Goal: Task Accomplishment & Management: Manage account settings

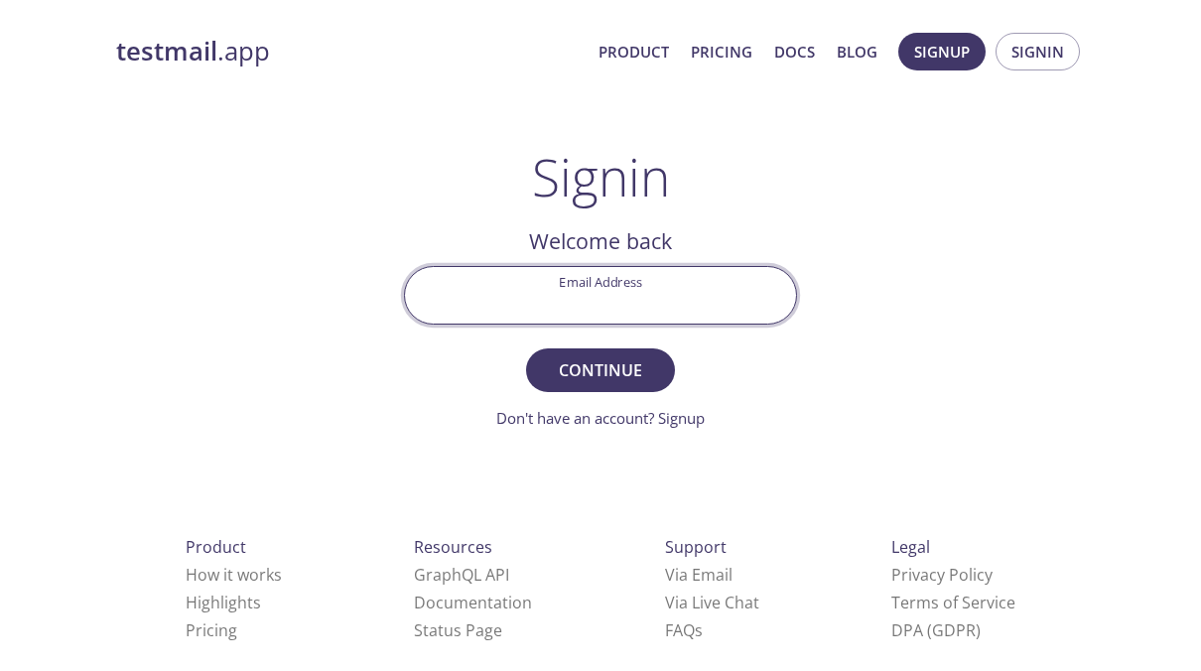
click at [574, 302] on input "Email Address" at bounding box center [600, 295] width 391 height 57
type input "mensuohk@gmail.com"
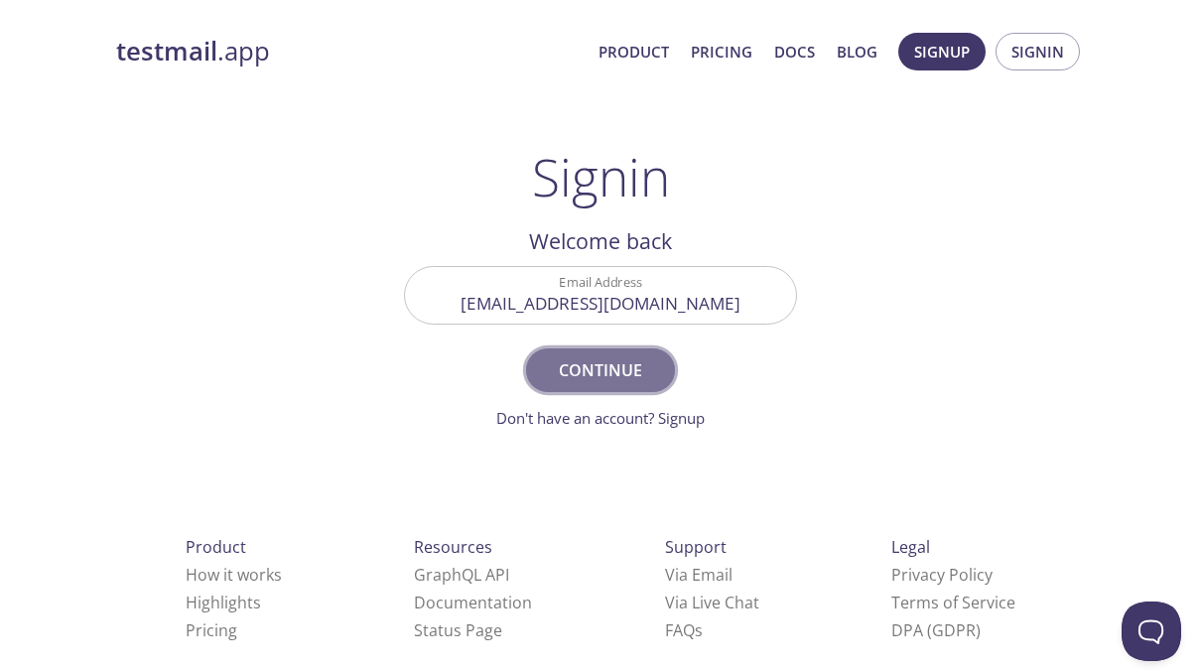
click at [579, 378] on span "Continue" at bounding box center [600, 370] width 105 height 28
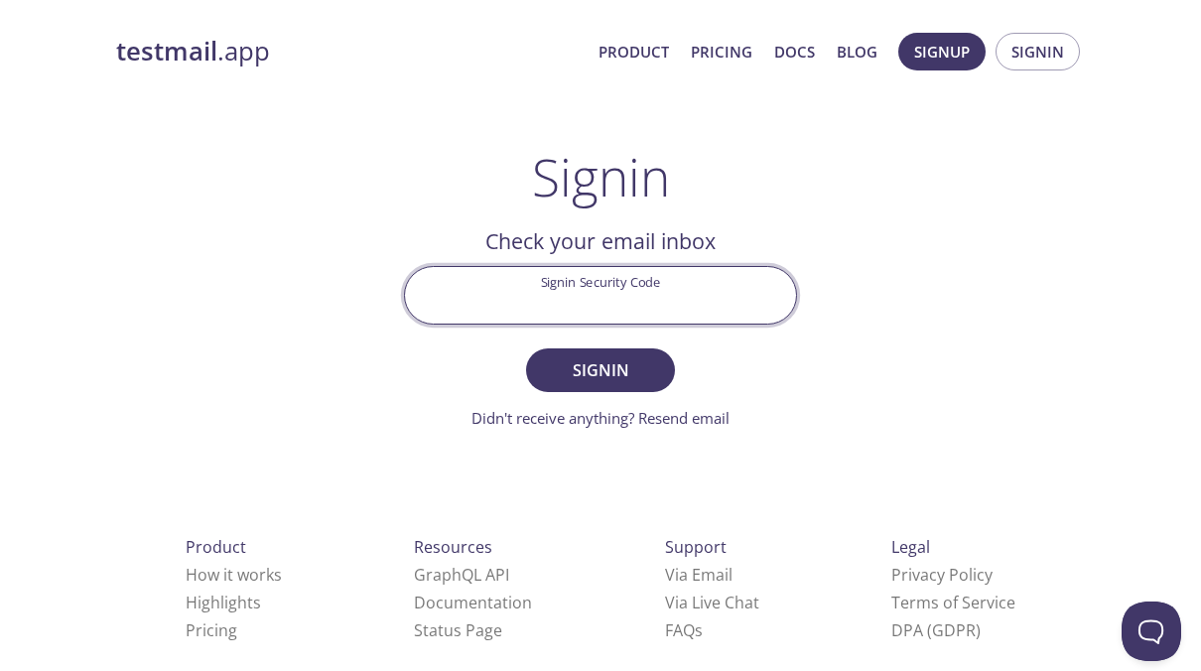
click at [548, 292] on input "Signin Security Code" at bounding box center [600, 295] width 391 height 57
type input "5M83976"
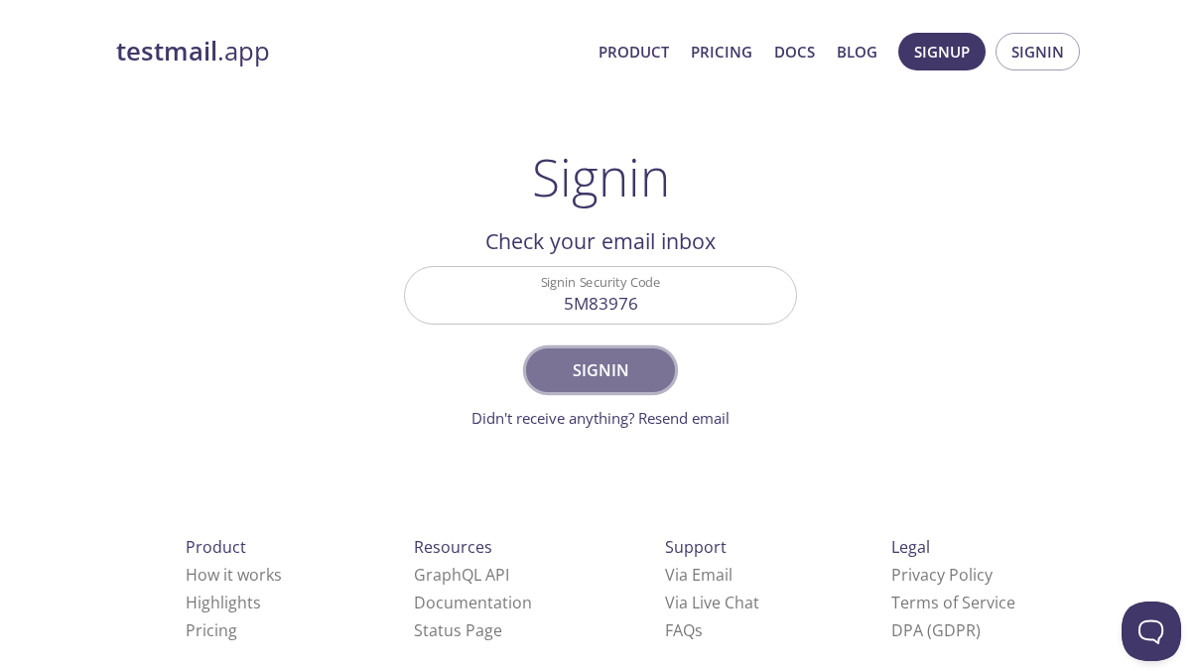
click at [627, 375] on span "Signin" at bounding box center [600, 370] width 105 height 28
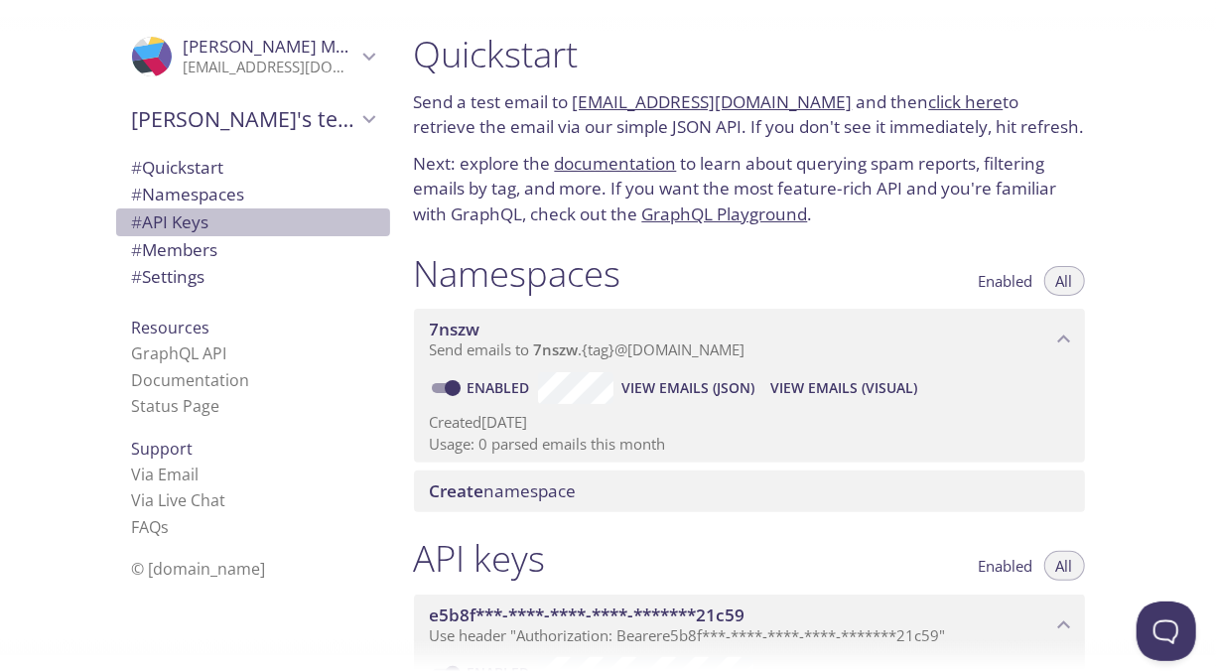
click at [174, 224] on span "# API Keys" at bounding box center [170, 221] width 77 height 23
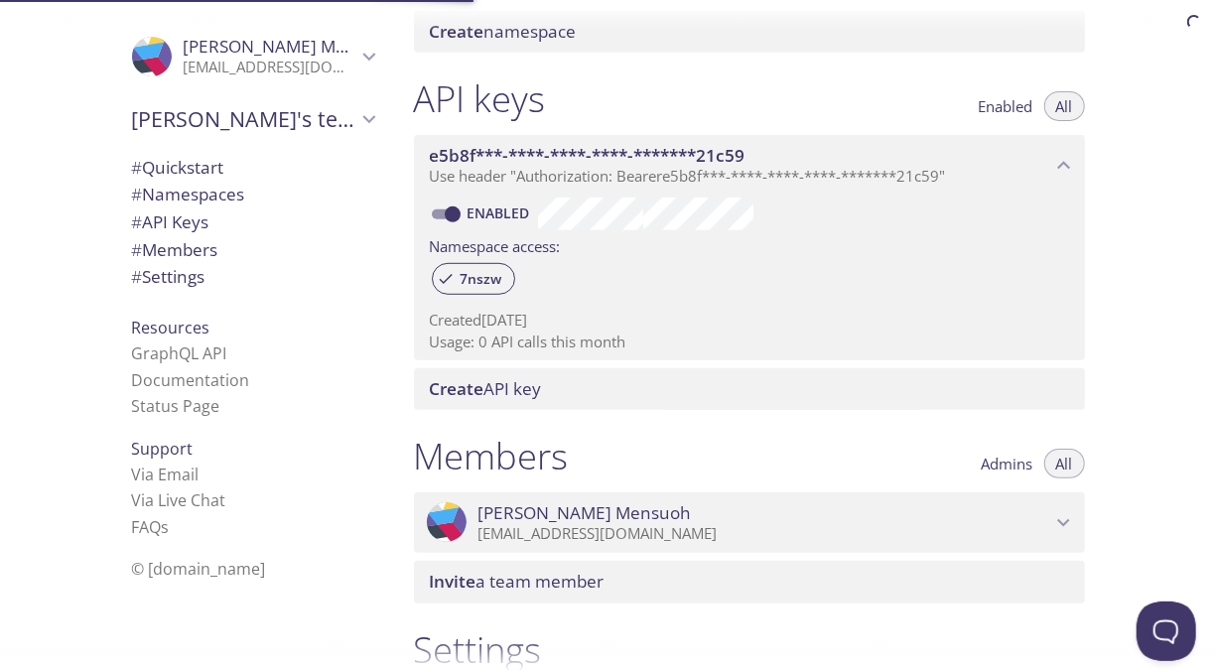
scroll to position [536, 0]
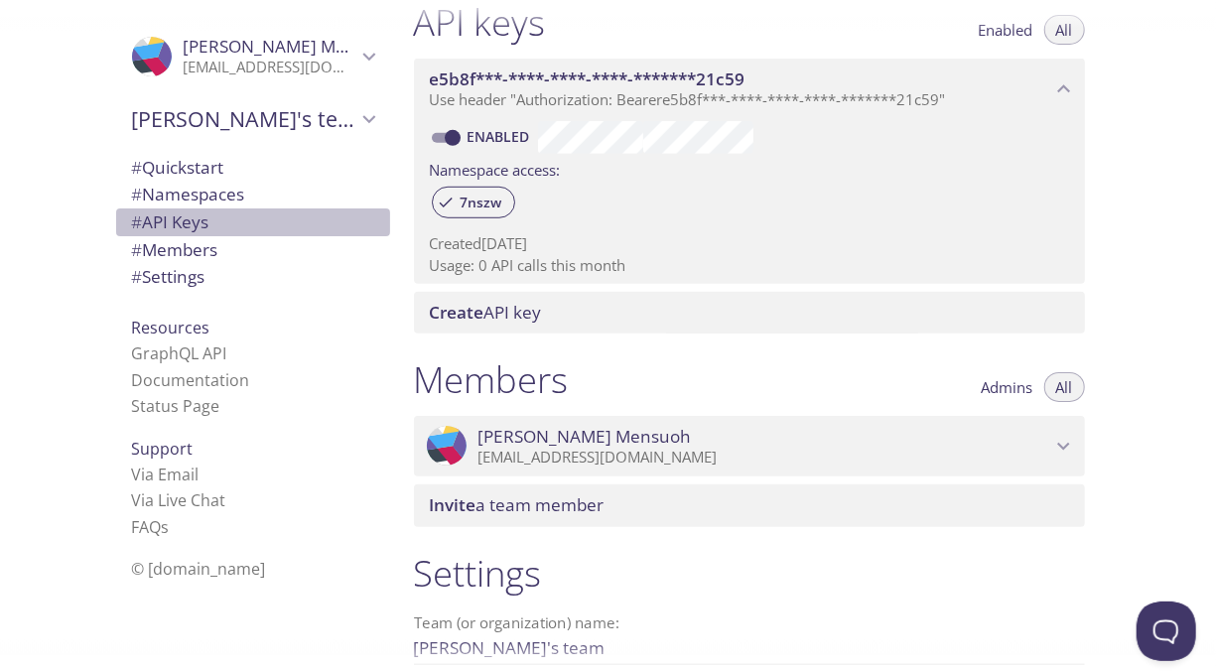
click at [185, 210] on span "# API Keys" at bounding box center [170, 221] width 77 height 23
click at [186, 201] on span "# Namespaces" at bounding box center [188, 194] width 113 height 23
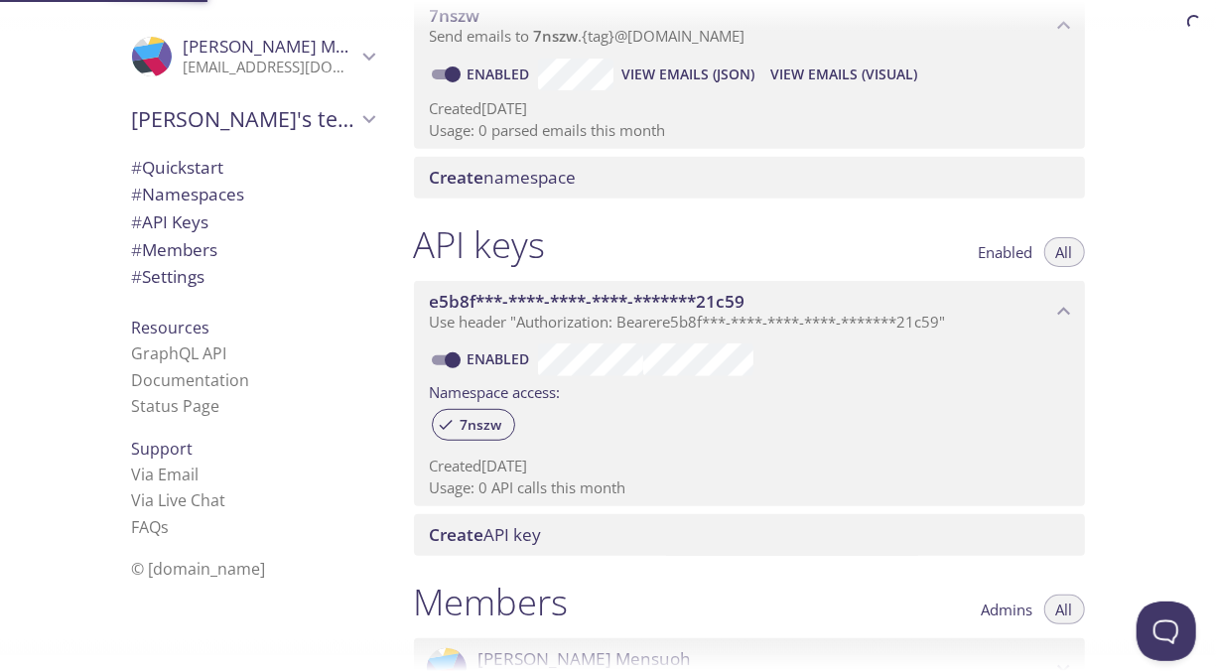
scroll to position [250, 0]
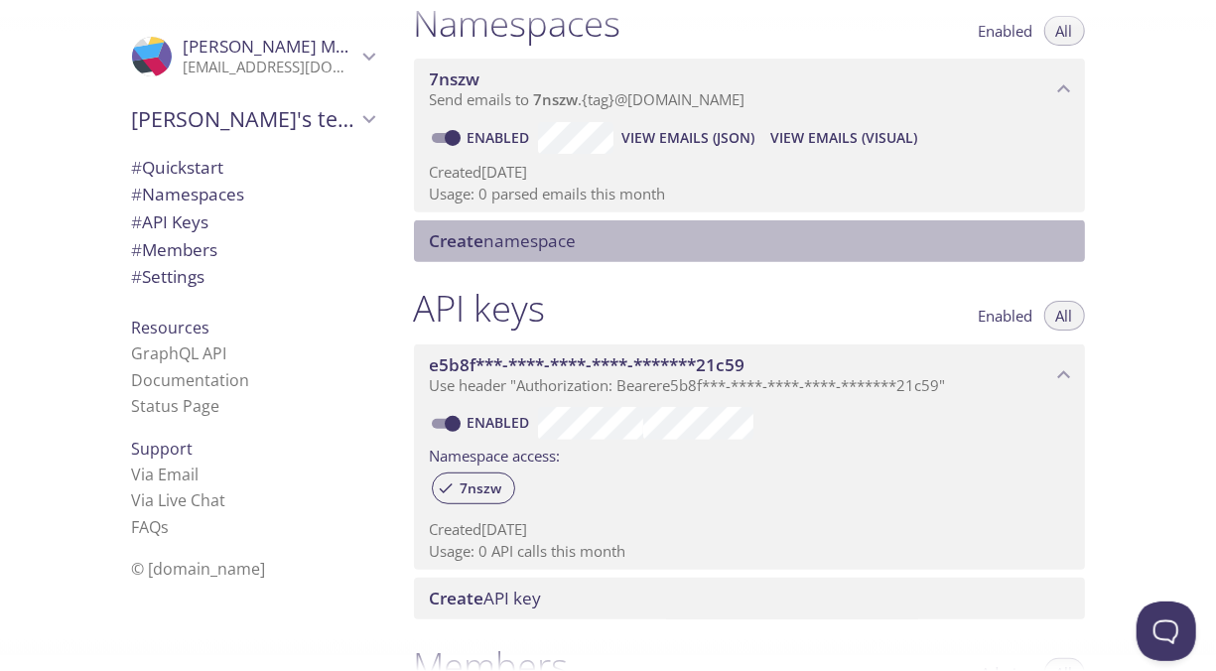
click at [517, 236] on span "Create namespace" at bounding box center [503, 240] width 147 height 23
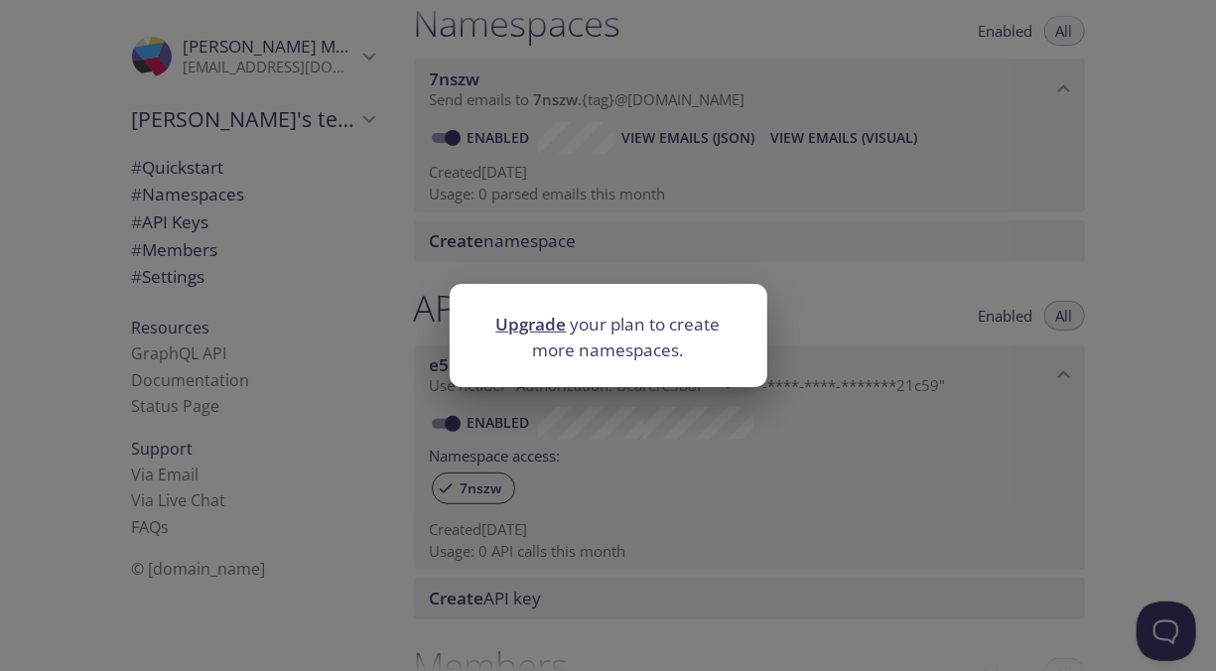
click at [396, 260] on div "Upgrade your plan to create more namespaces." at bounding box center [608, 335] width 1216 height 671
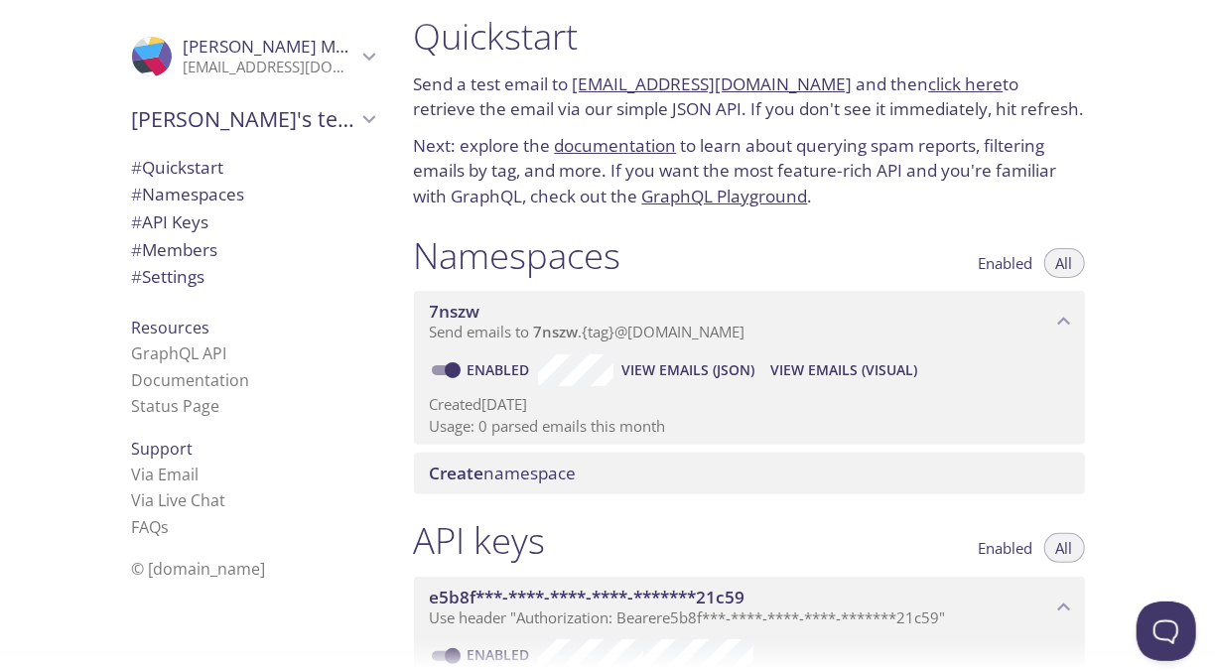
scroll to position [0, 0]
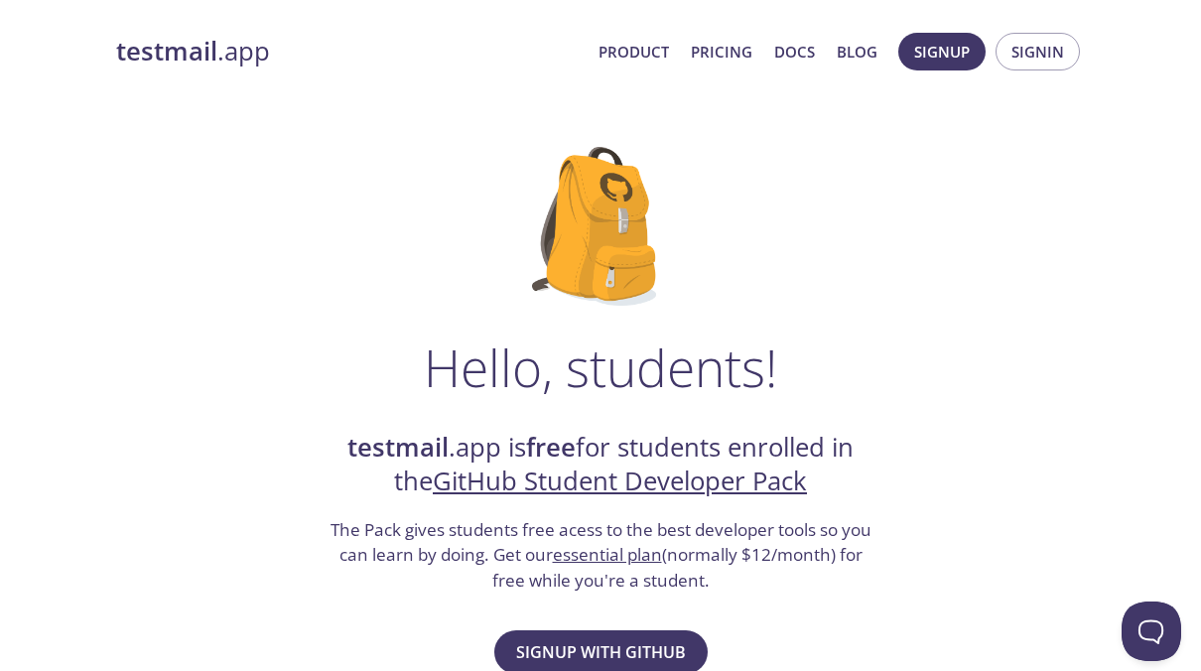
scroll to position [210, 0]
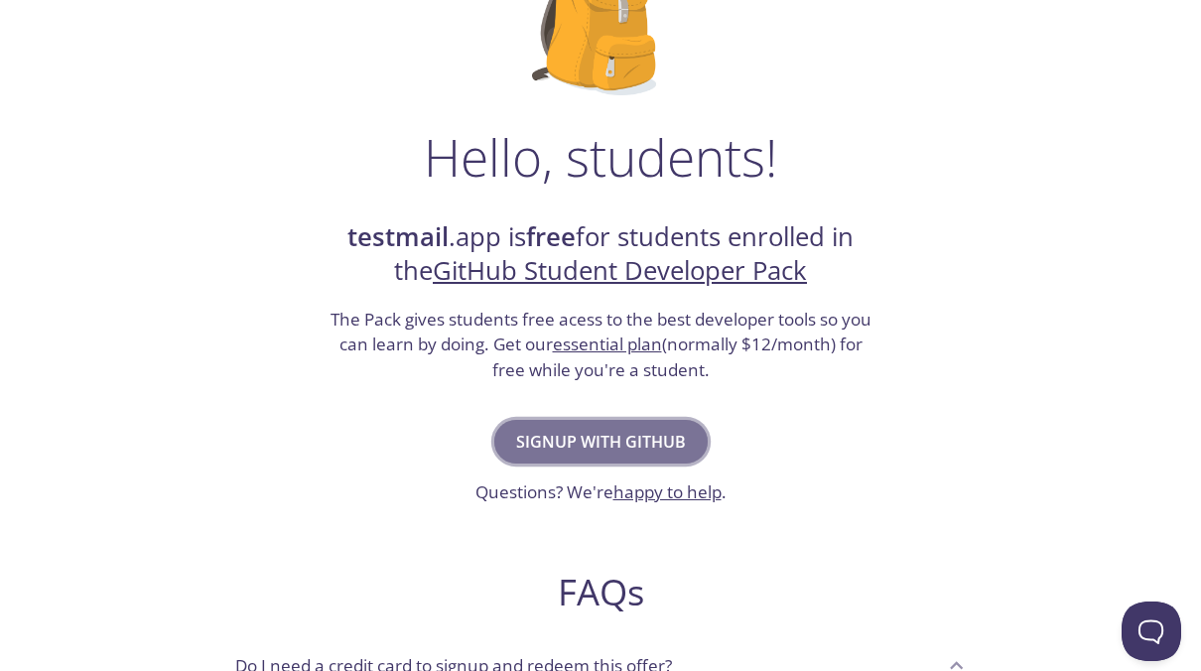
click at [547, 429] on span "Signup with GitHub" at bounding box center [601, 442] width 170 height 28
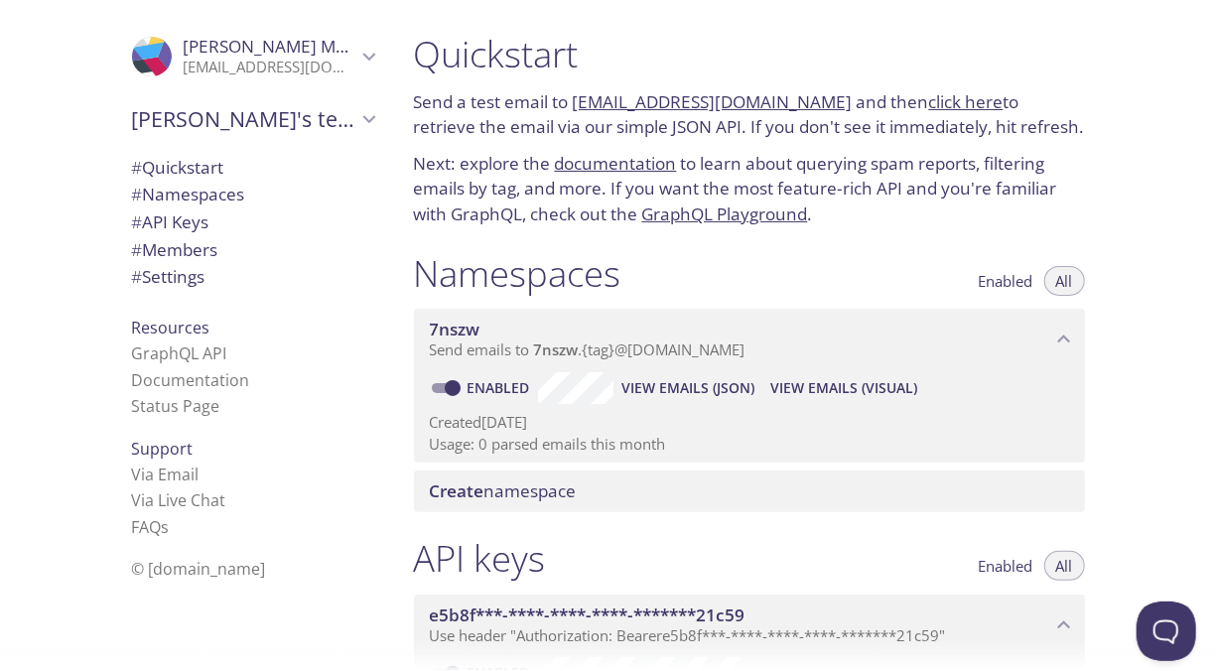
click at [608, 498] on span "Create namespace" at bounding box center [753, 491] width 647 height 22
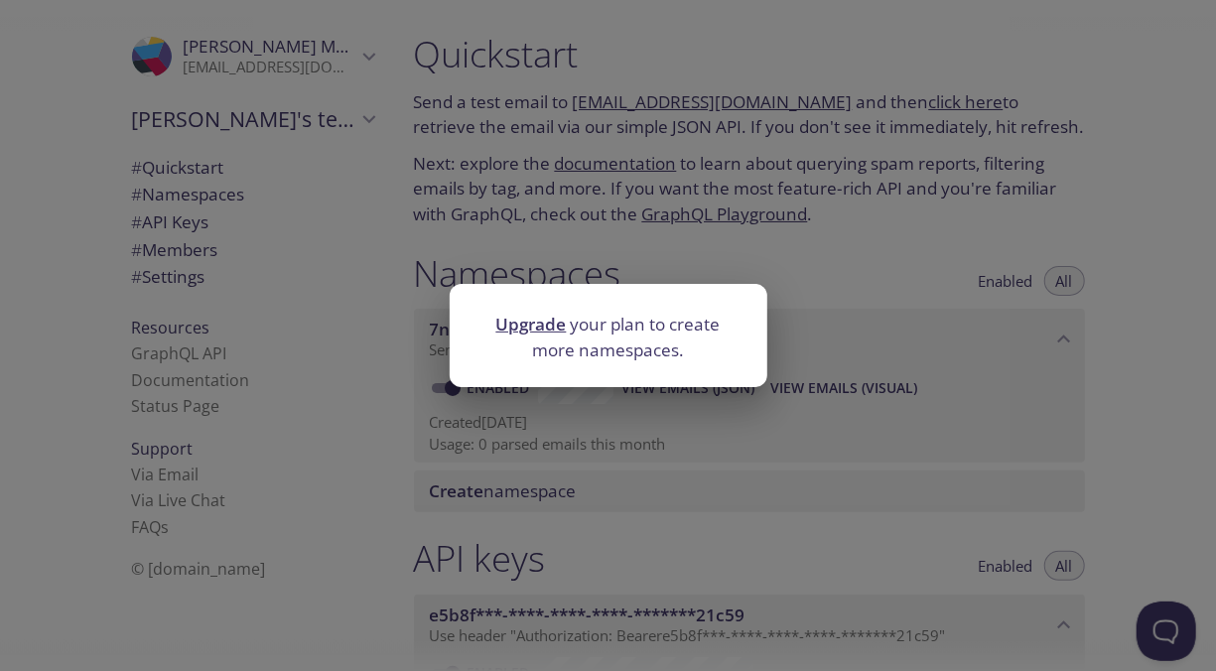
click at [473, 190] on div "Upgrade your plan to create more namespaces." at bounding box center [608, 335] width 1216 height 671
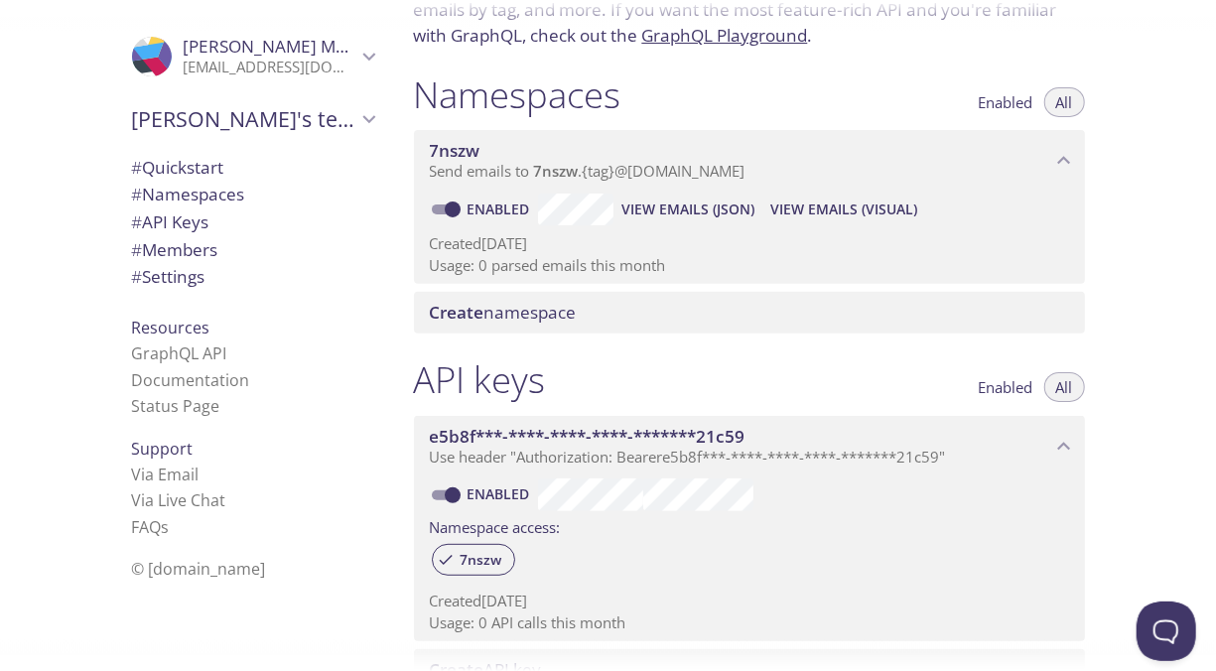
scroll to position [183, 0]
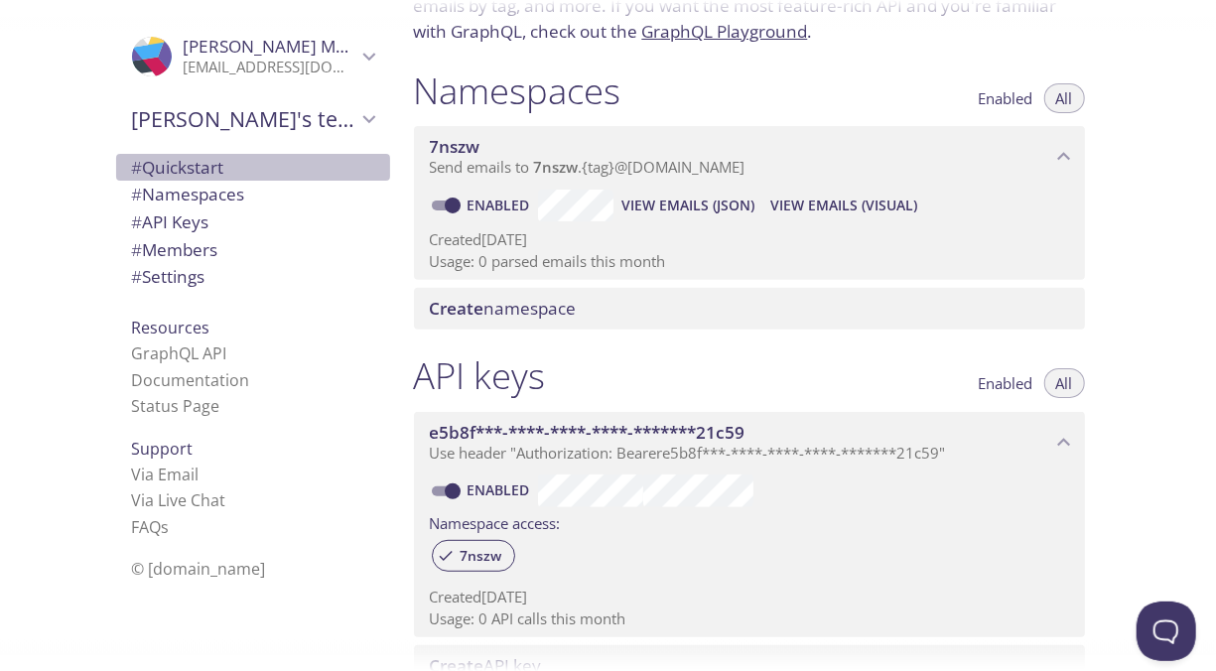
click at [162, 171] on span "# Quickstart" at bounding box center [178, 167] width 92 height 23
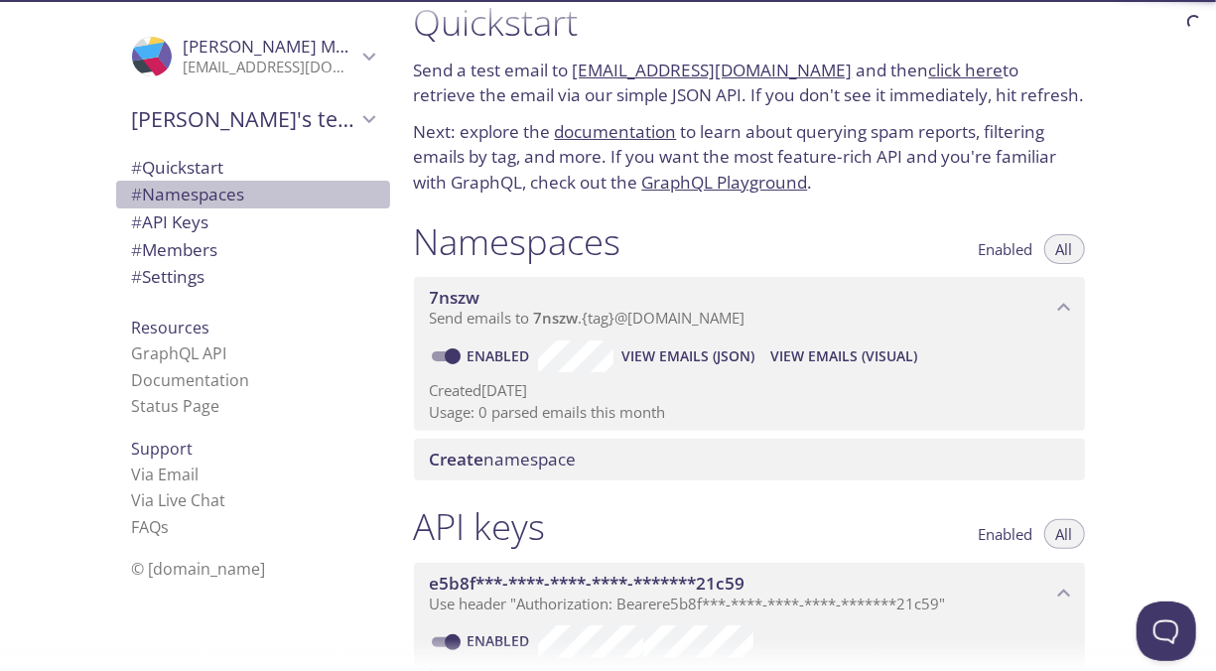
click at [186, 194] on span "# Namespaces" at bounding box center [188, 194] width 113 height 23
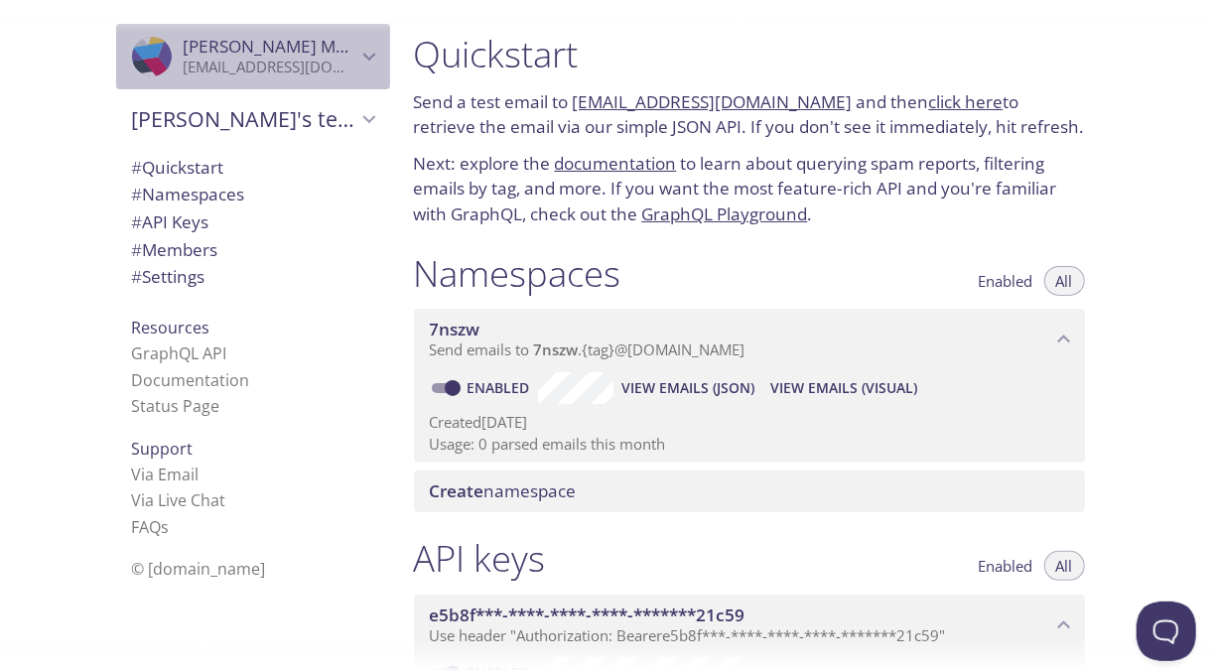
click at [212, 60] on p "mensuohk@gmail.com" at bounding box center [270, 68] width 173 height 20
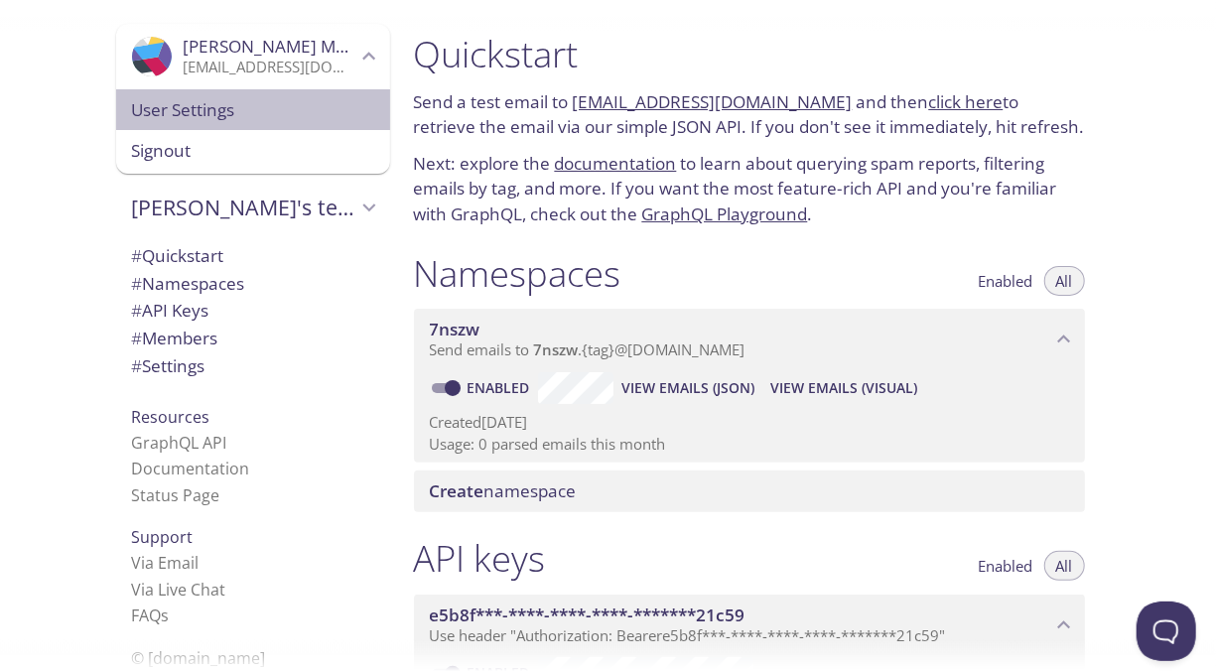
click at [207, 105] on span "User Settings" at bounding box center [253, 110] width 242 height 26
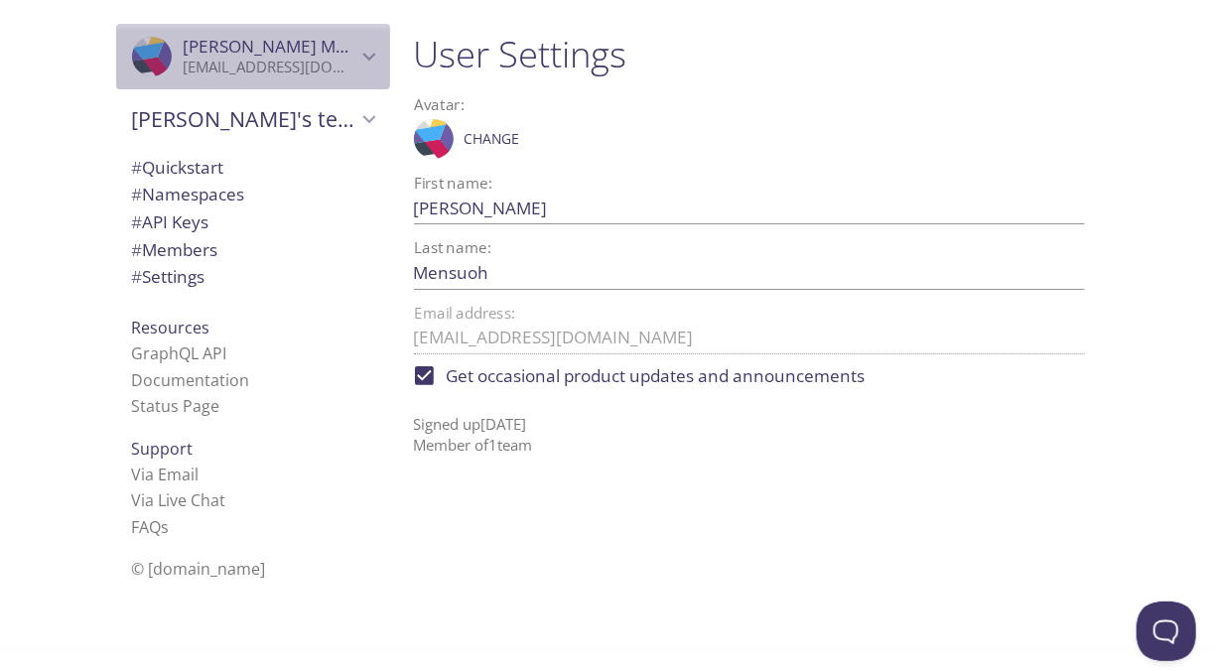
click at [250, 67] on p "mensuohk@gmail.com" at bounding box center [270, 68] width 173 height 20
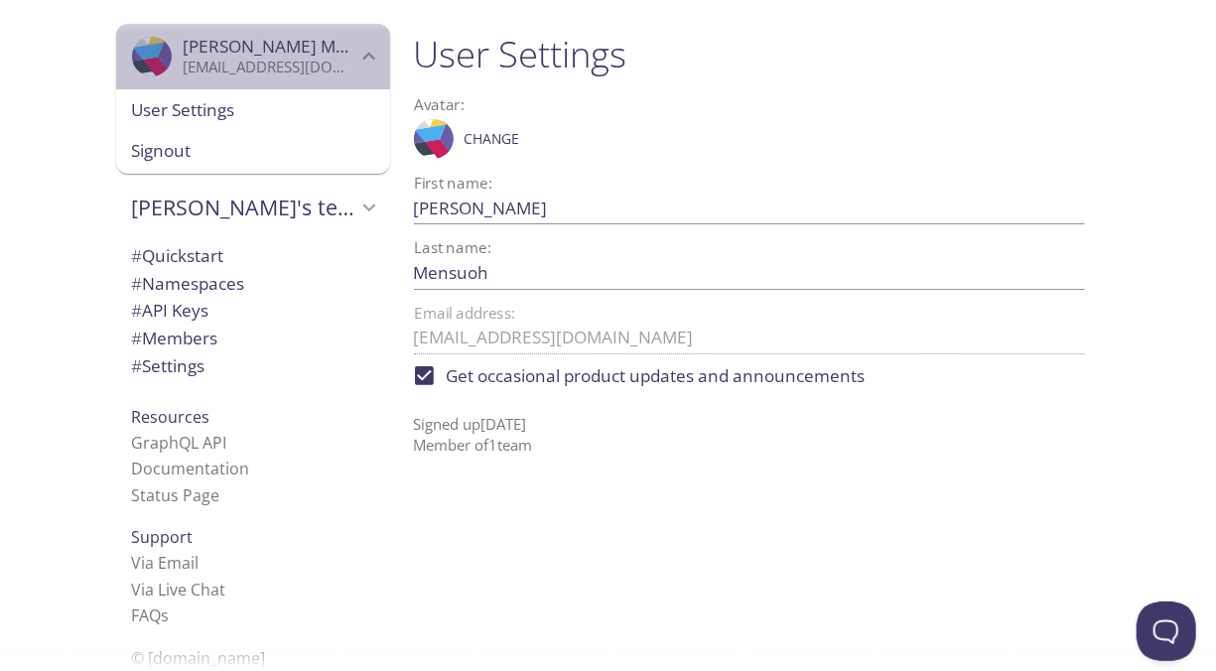
click at [189, 71] on p "mensuohk@gmail.com" at bounding box center [270, 68] width 173 height 20
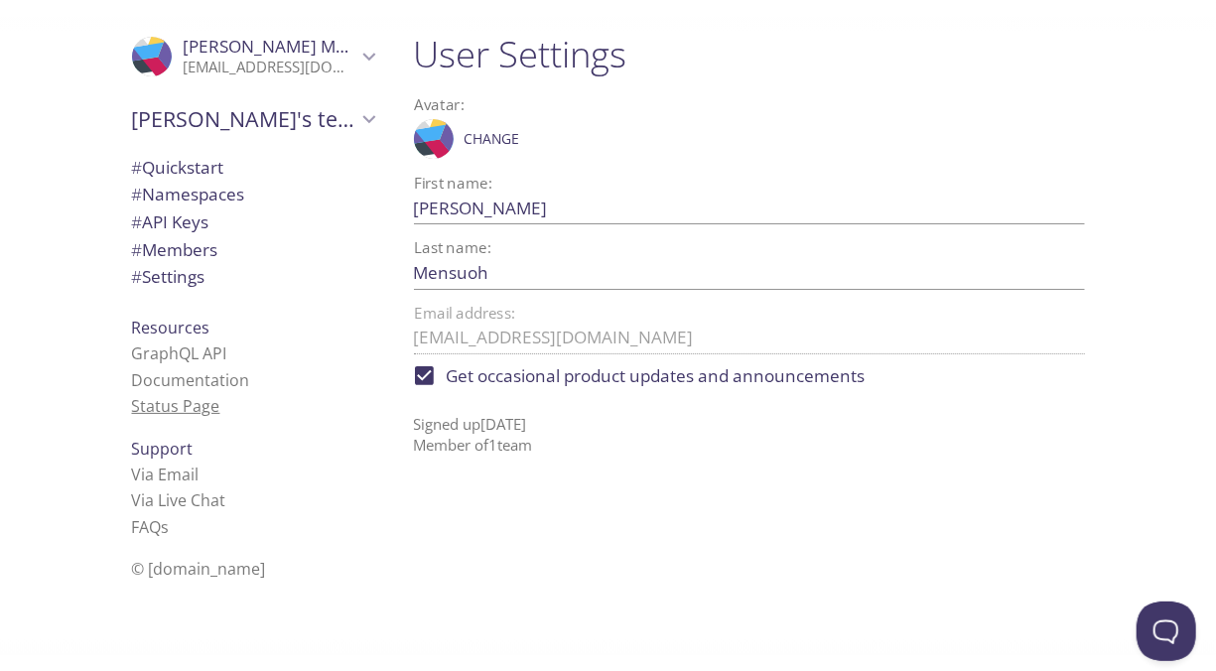
click at [186, 405] on link "Status Page" at bounding box center [176, 406] width 88 height 22
click at [223, 282] on span "# Settings" at bounding box center [253, 277] width 242 height 26
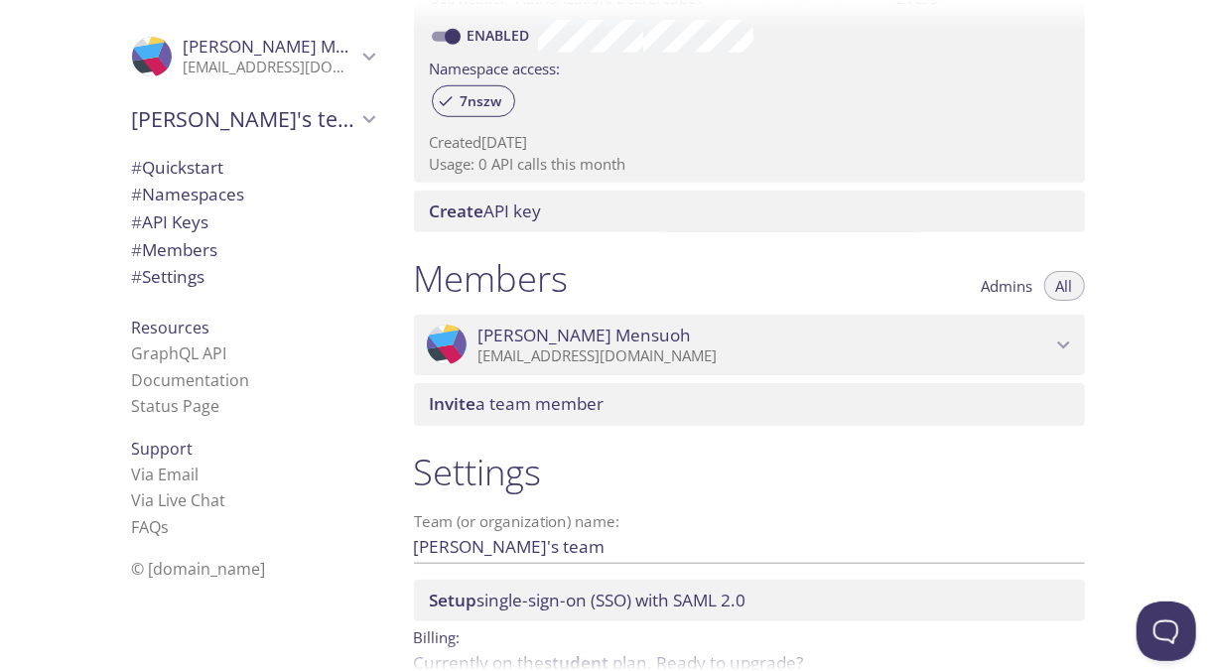
scroll to position [636, 0]
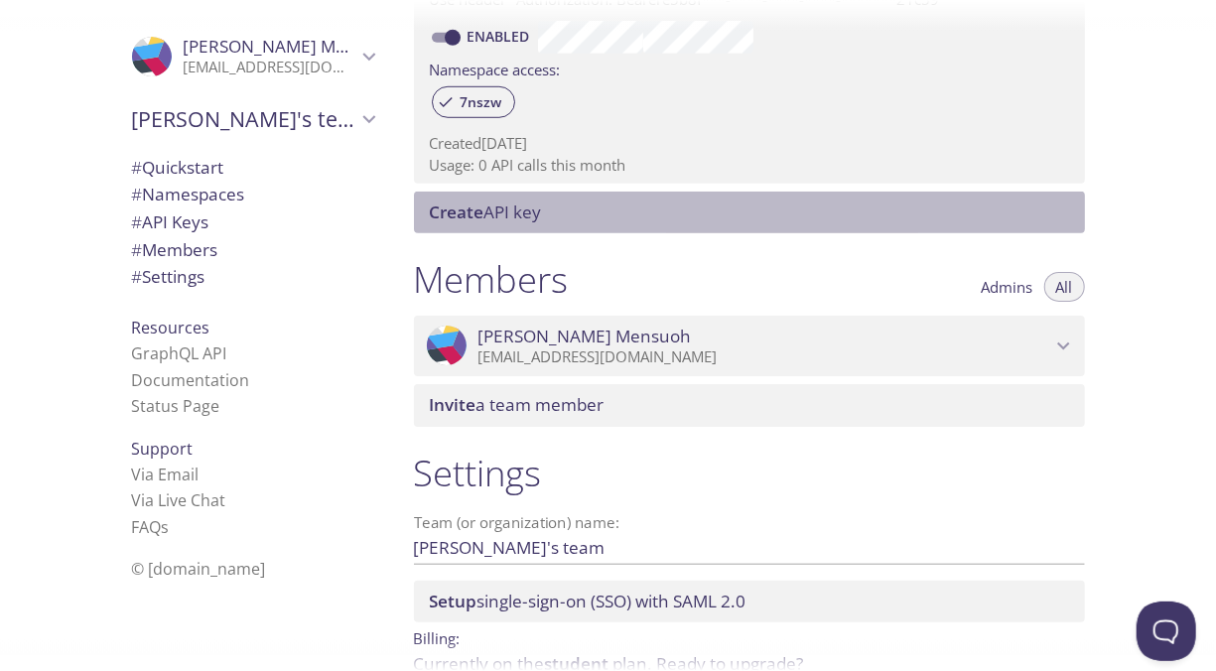
click at [559, 231] on div "Create API key" at bounding box center [749, 213] width 671 height 42
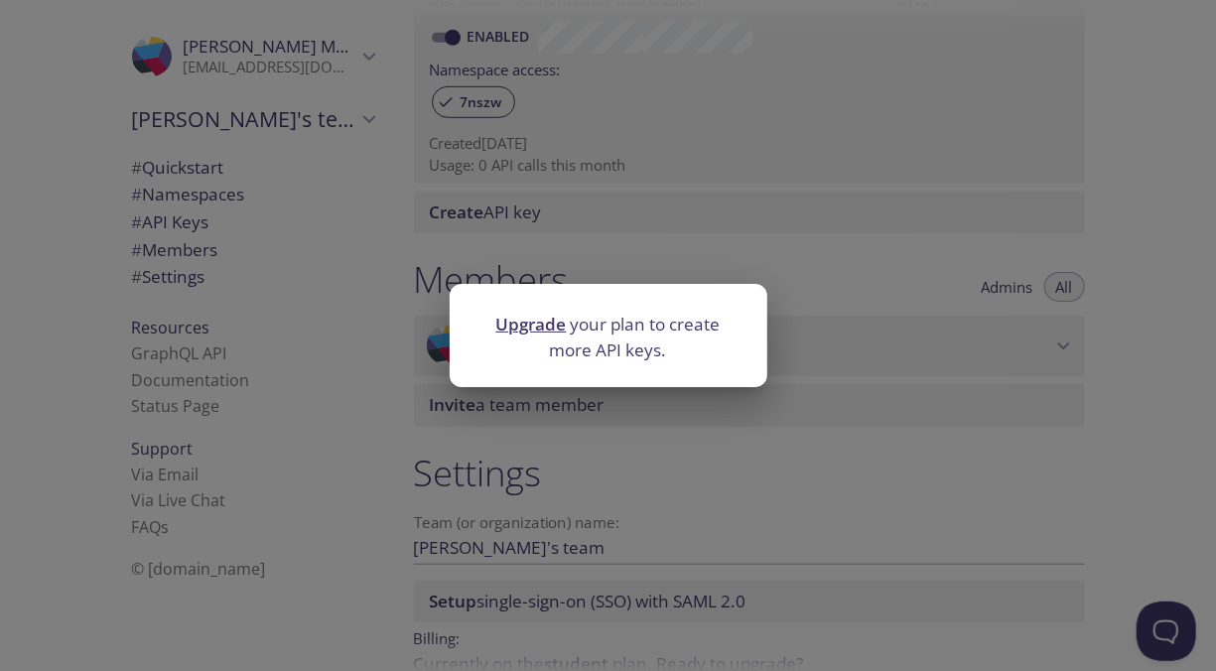
click at [674, 240] on div "Upgrade your plan to create more API keys." at bounding box center [608, 335] width 1216 height 671
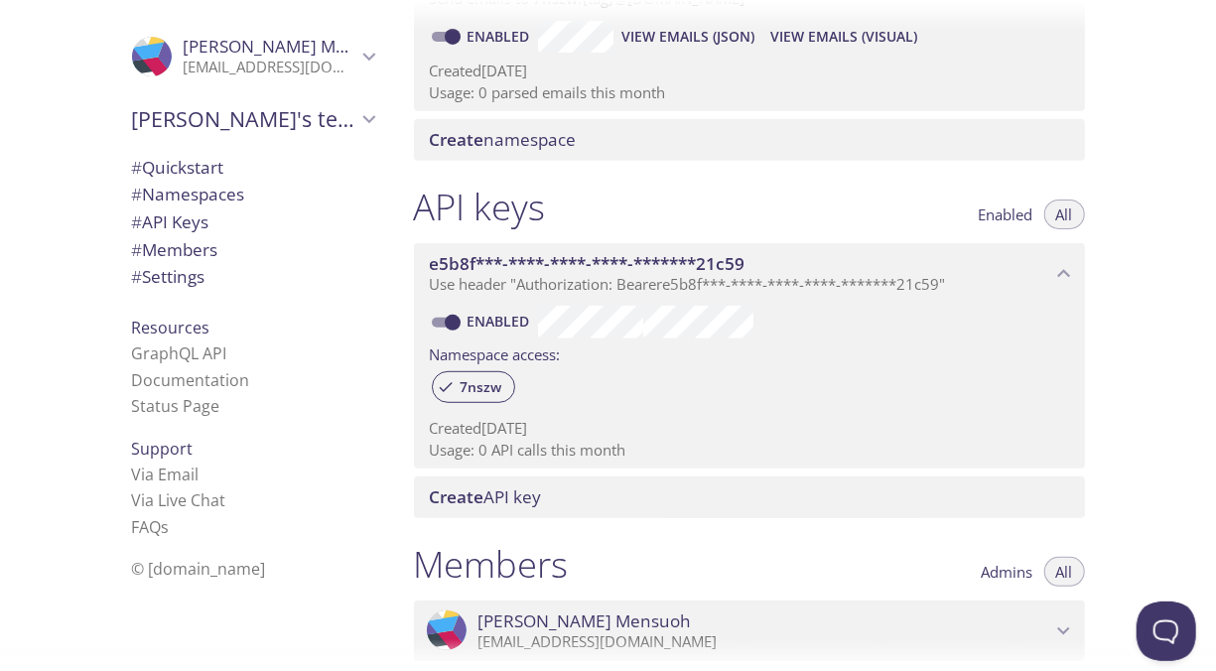
scroll to position [345, 0]
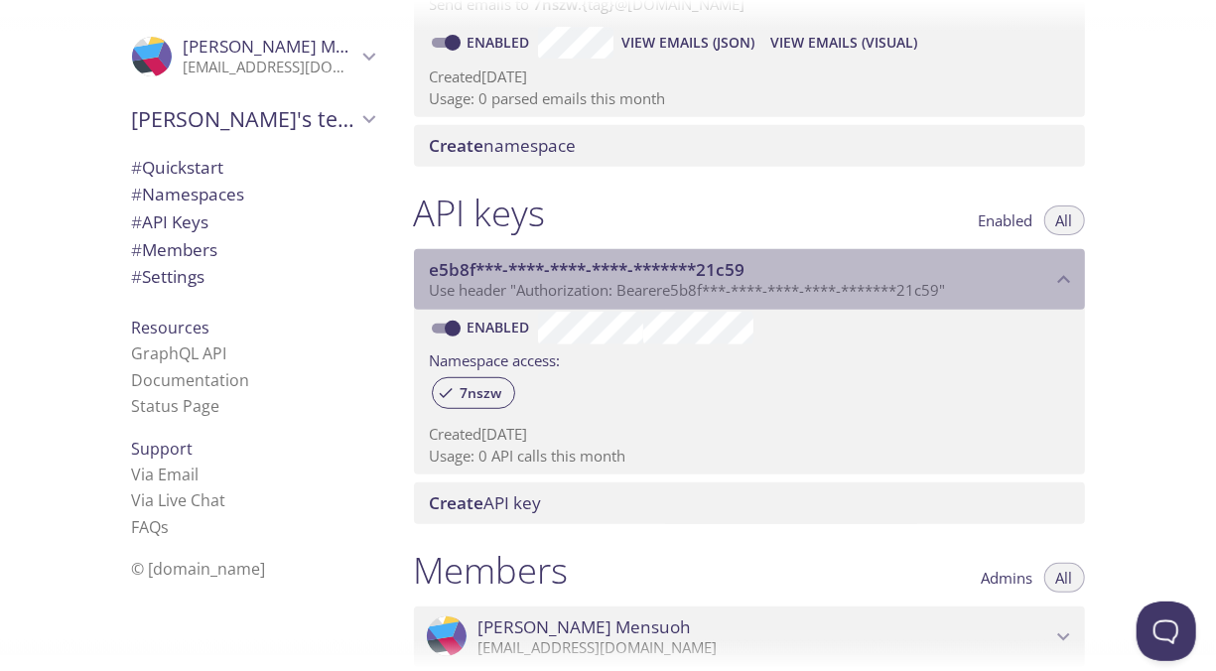
click at [577, 286] on span "Use header "Authorization: Bearer e5b8f***-****-****-****-*******21c59 "" at bounding box center [688, 290] width 516 height 20
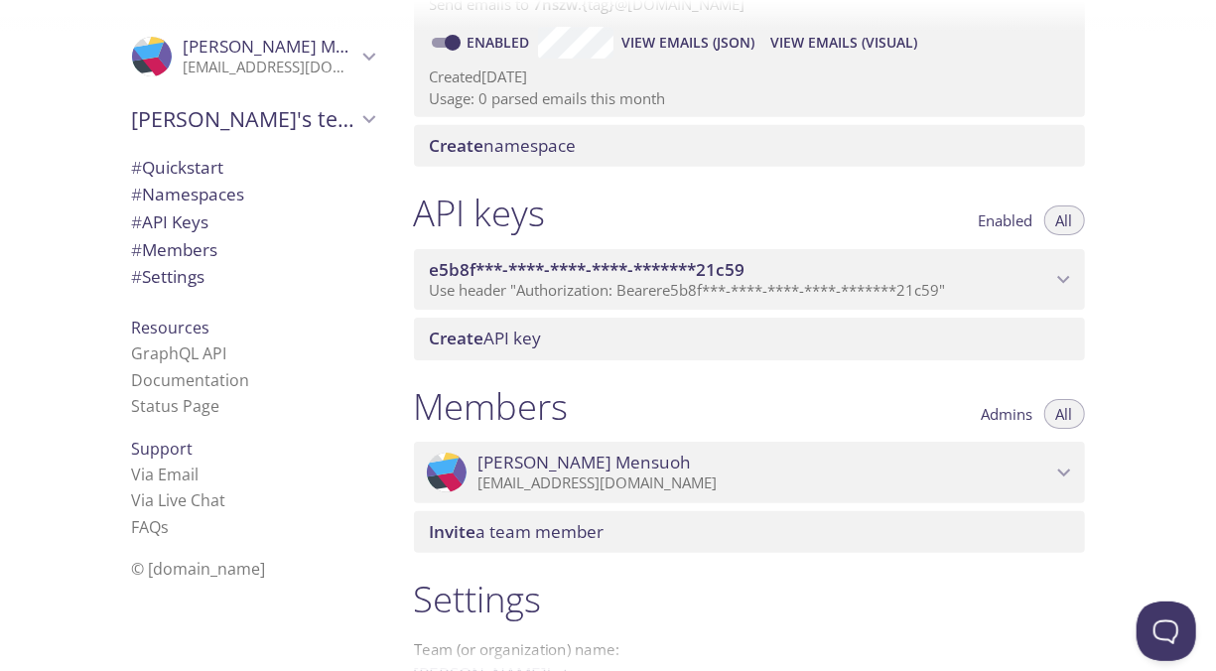
click at [577, 286] on span "Use header "Authorization: Bearer e5b8f***-****-****-****-*******21c59 "" at bounding box center [688, 290] width 516 height 20
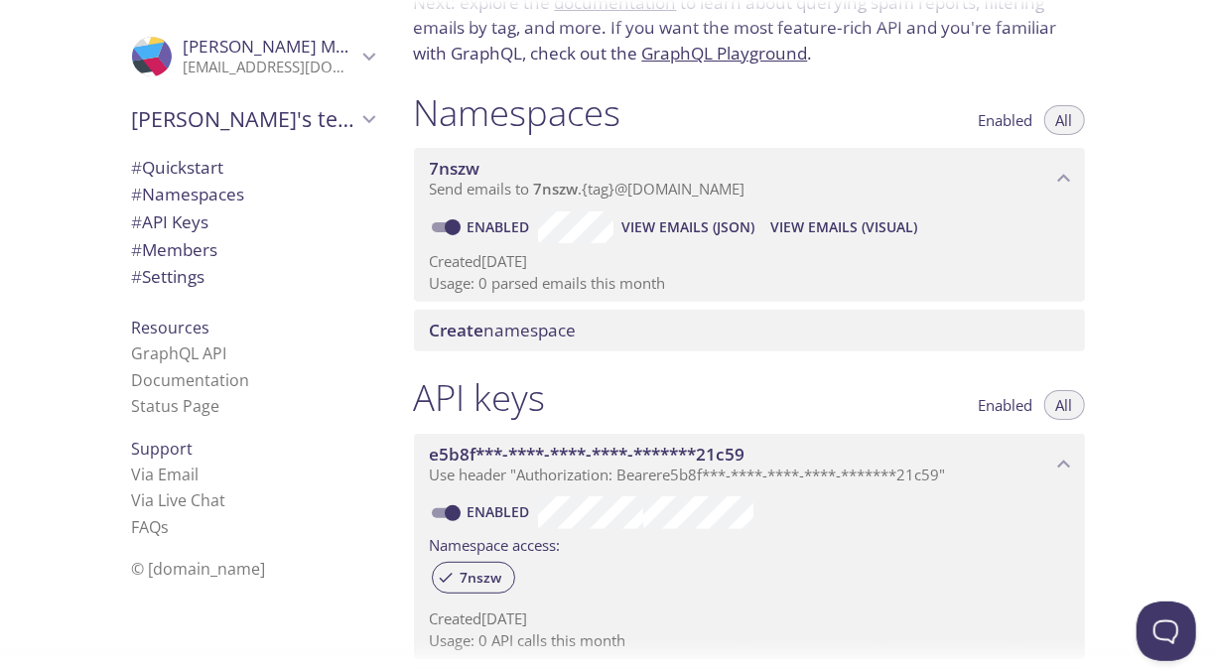
scroll to position [161, 0]
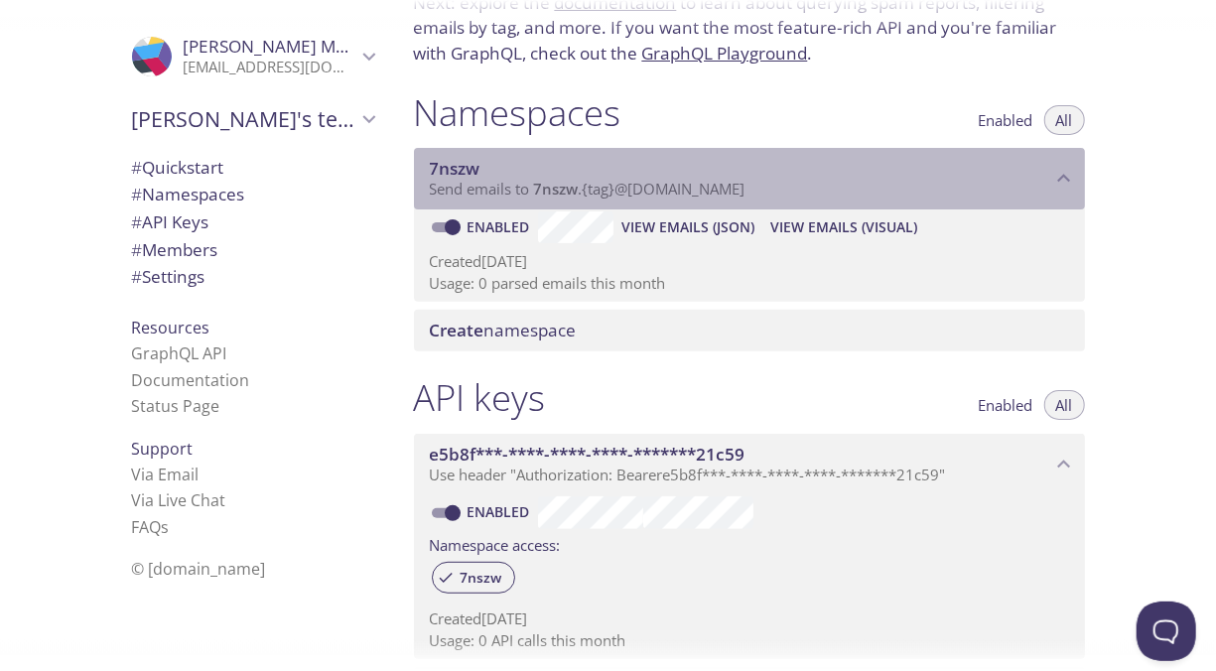
click at [659, 199] on span "Send emails to 7nszw . {tag} @inbox.testmail.app" at bounding box center [588, 189] width 316 height 20
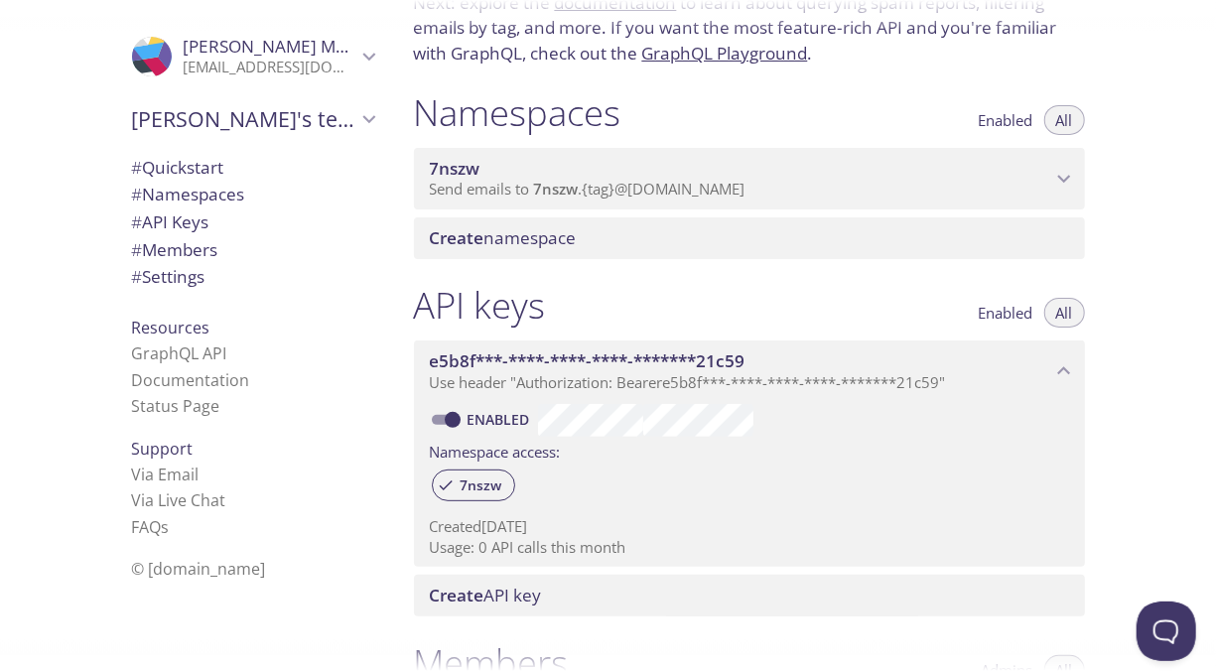
click at [659, 199] on span "Send emails to 7nszw . {tag} @inbox.testmail.app" at bounding box center [588, 189] width 316 height 20
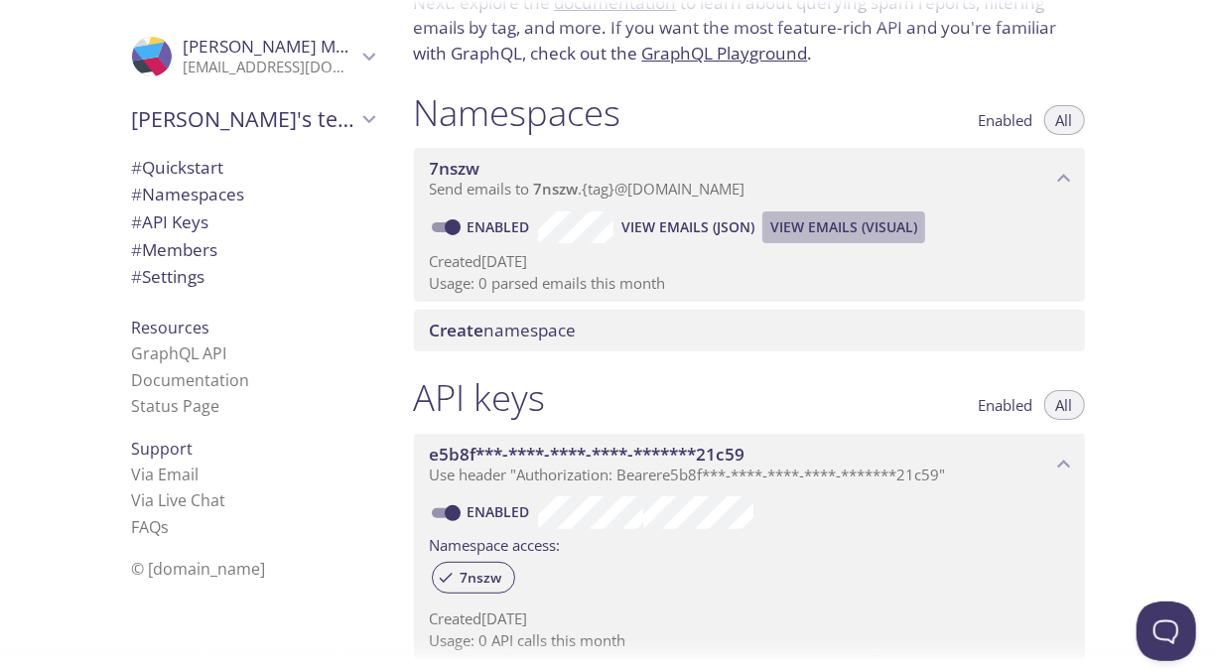
click at [801, 228] on span "View Emails (Visual)" at bounding box center [843, 227] width 147 height 24
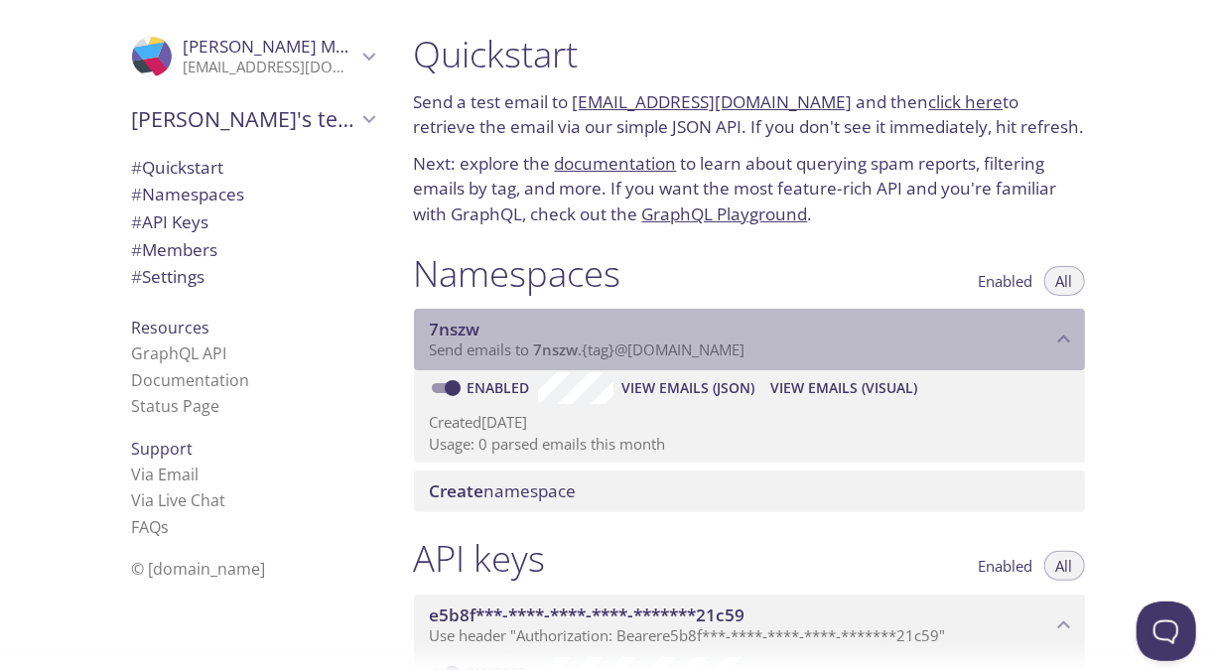
click at [604, 356] on span "Send emails to 7nszw . {tag} @inbox.testmail.app" at bounding box center [588, 349] width 316 height 20
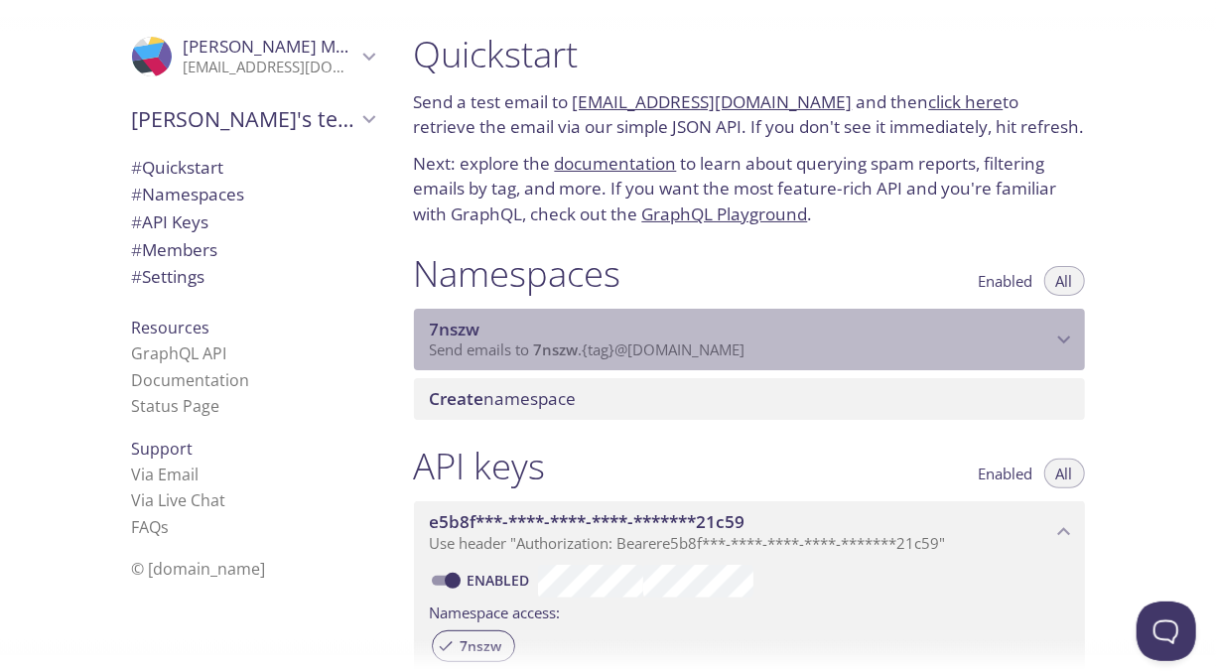
click at [604, 356] on span "Send emails to 7nszw . {tag} @inbox.testmail.app" at bounding box center [588, 349] width 316 height 20
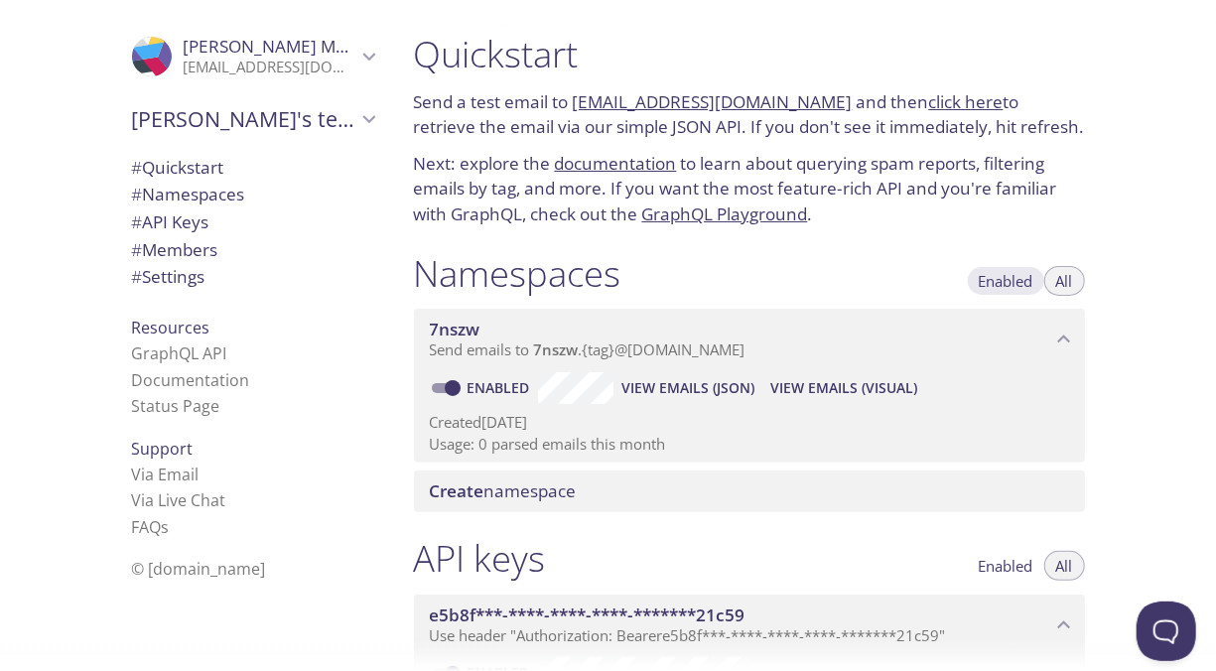
click at [1026, 281] on span "Enabled" at bounding box center [1006, 281] width 55 height 0
click at [1054, 281] on button "All" at bounding box center [1064, 281] width 41 height 30
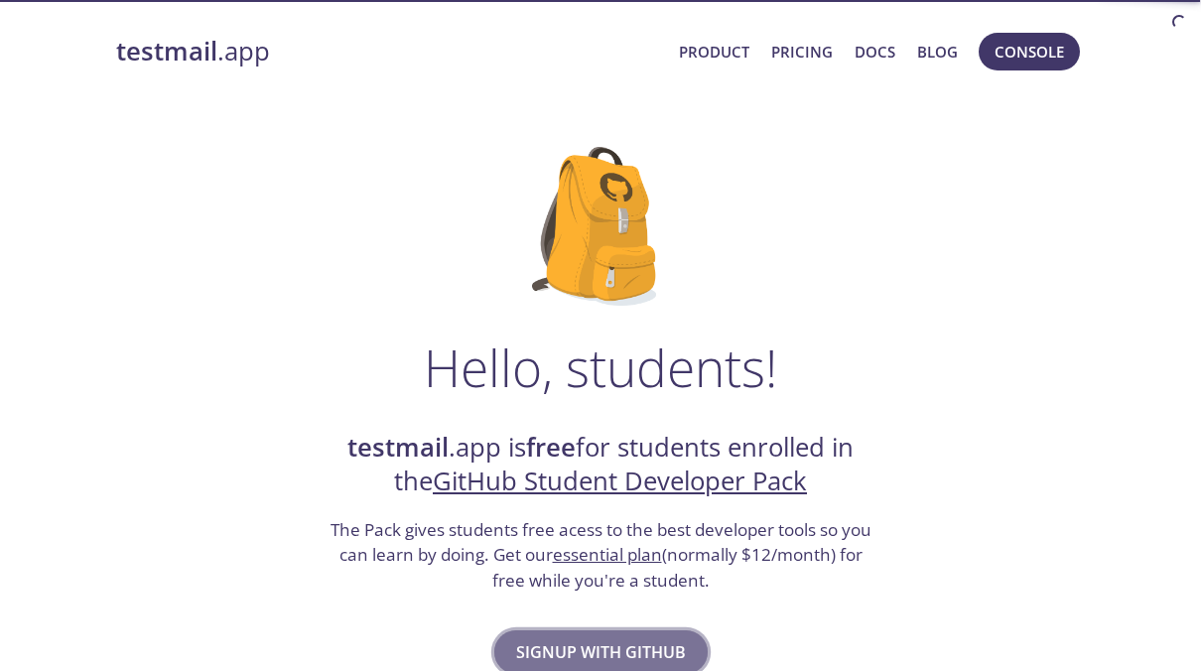
click at [644, 651] on span "Signup with GitHub" at bounding box center [601, 652] width 170 height 28
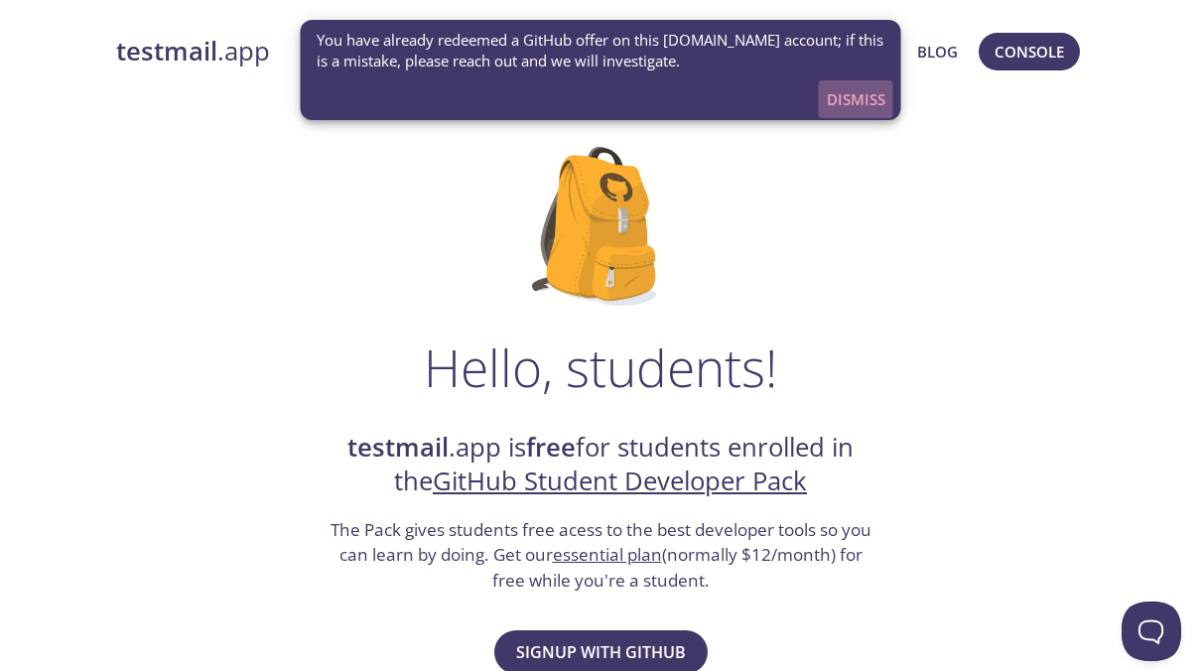
click at [835, 89] on span "Dismiss" at bounding box center [856, 99] width 59 height 26
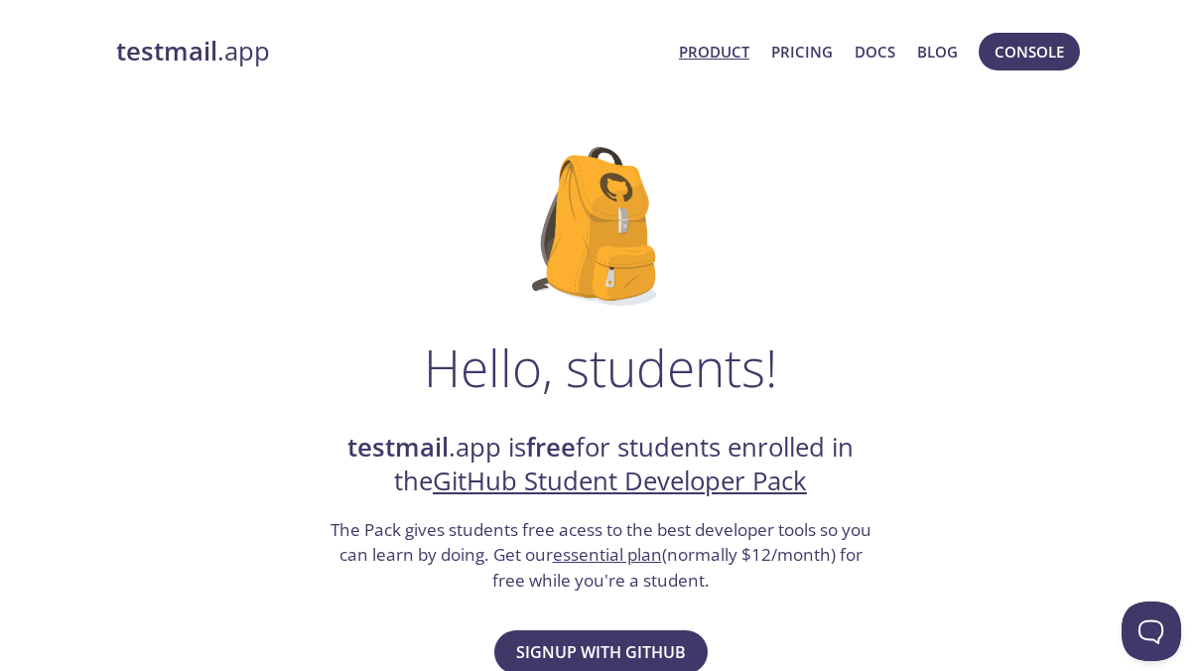
click at [716, 54] on link "Product" at bounding box center [714, 52] width 70 height 26
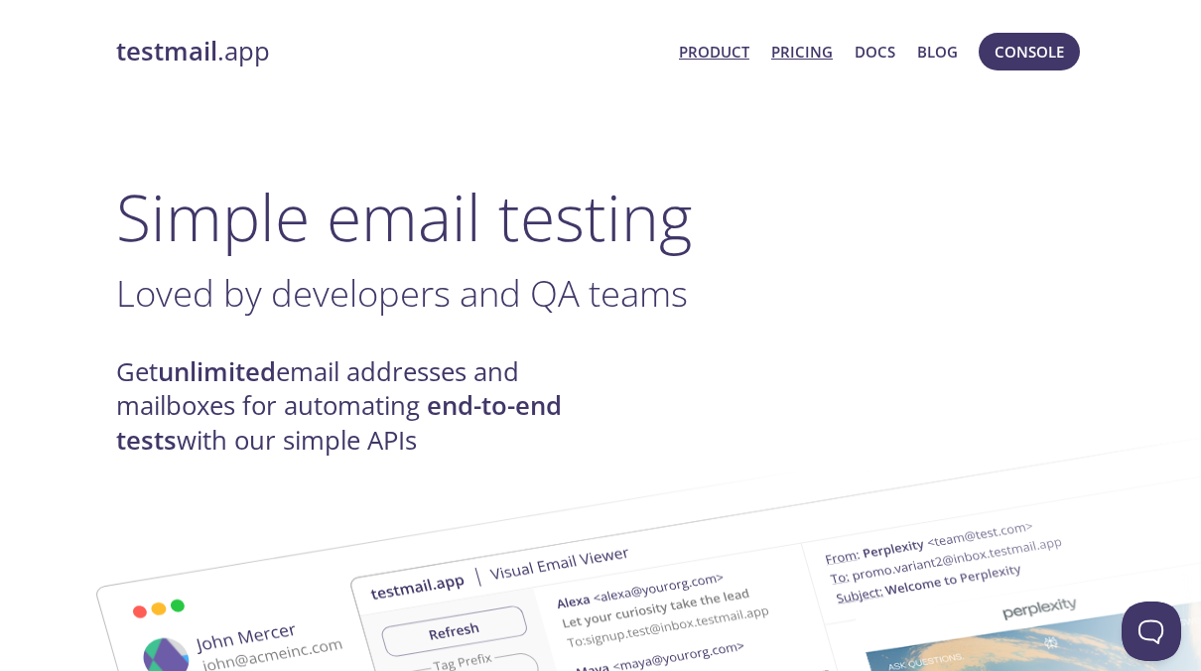
click at [803, 56] on link "Pricing" at bounding box center [802, 52] width 62 height 26
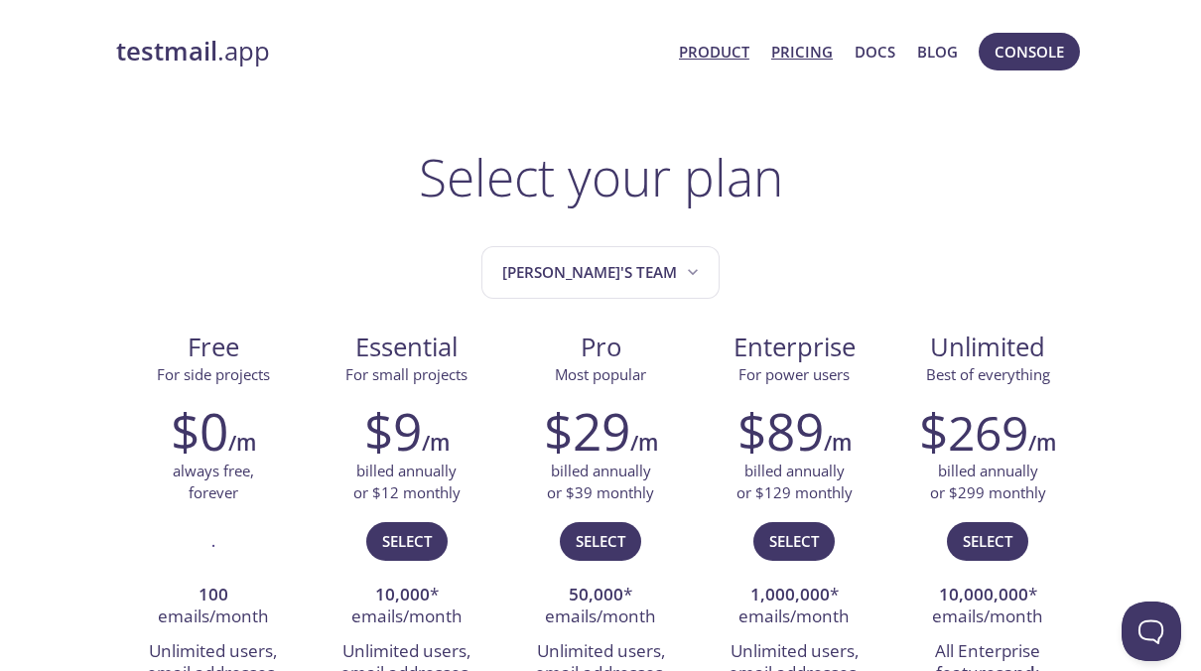
click at [721, 52] on link "Product" at bounding box center [714, 52] width 70 height 26
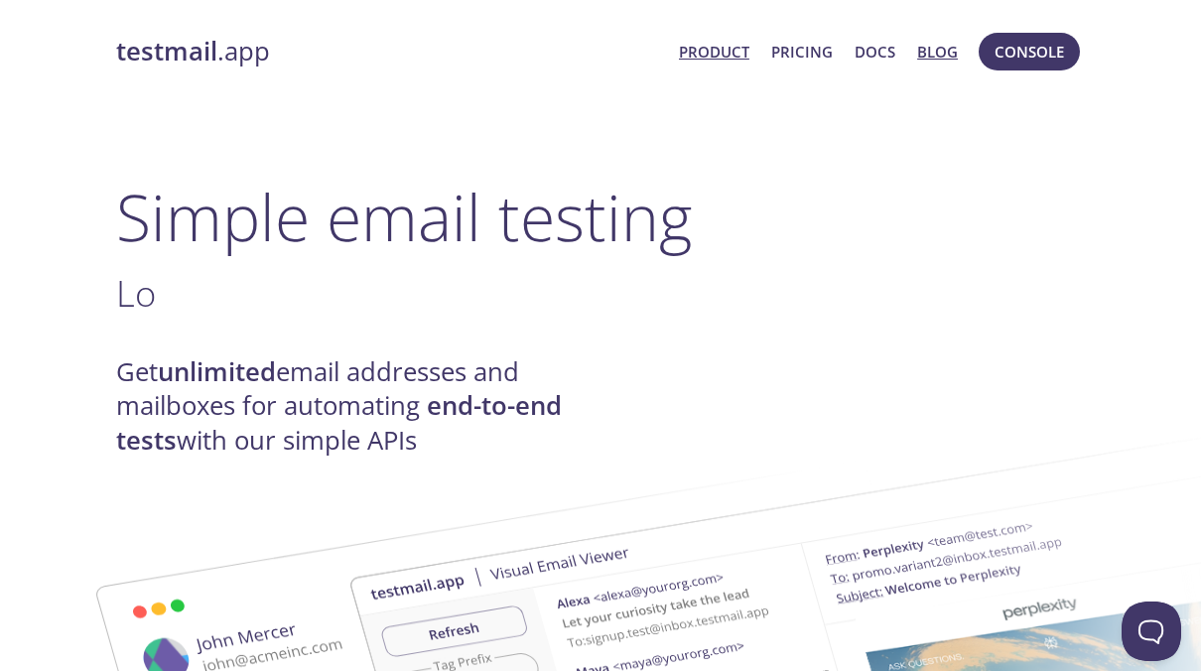
click at [939, 42] on link "Blog" at bounding box center [937, 52] width 41 height 26
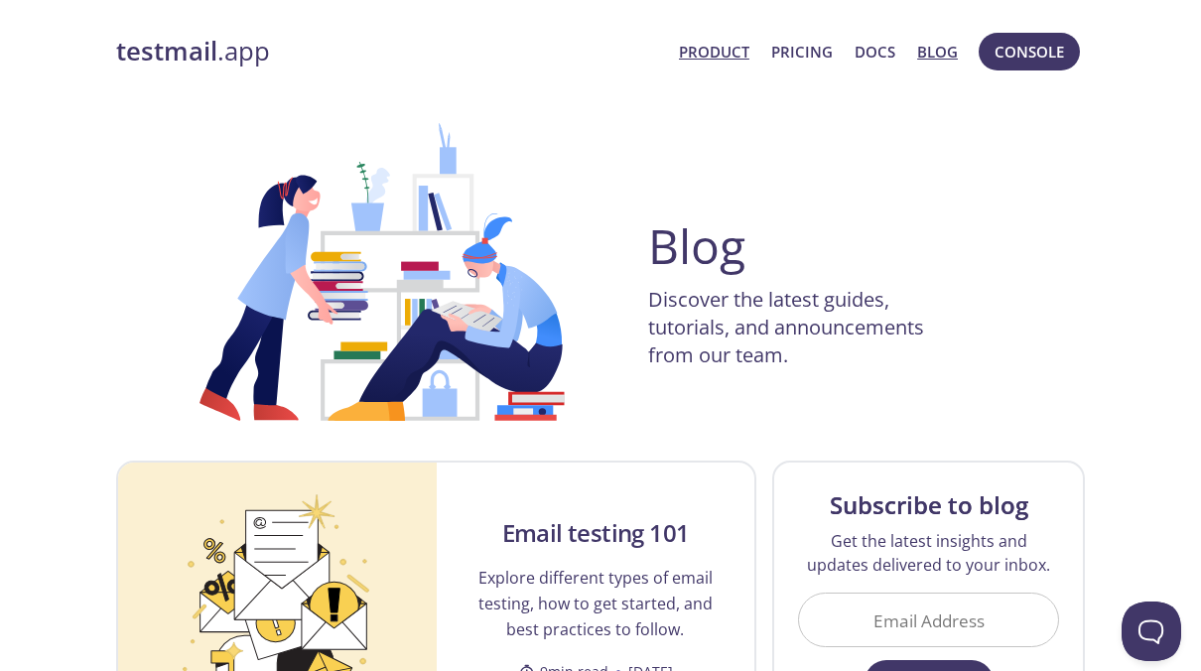
click at [729, 50] on link "Product" at bounding box center [714, 52] width 70 height 26
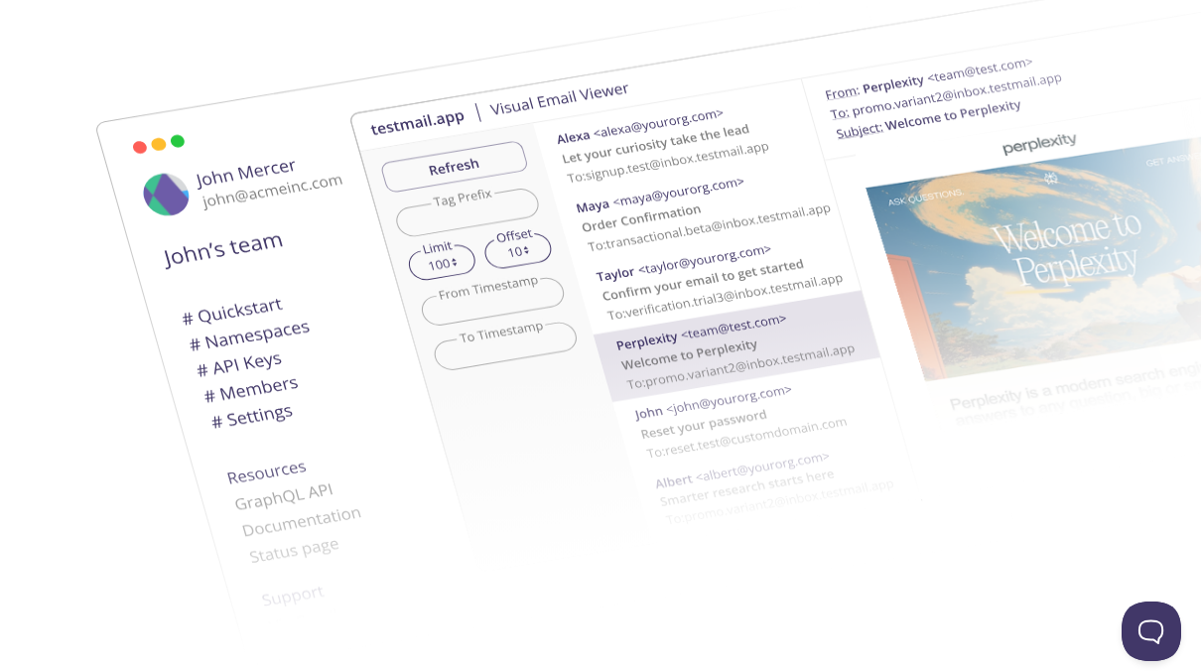
scroll to position [468, 0]
